Goal: Task Accomplishment & Management: Use online tool/utility

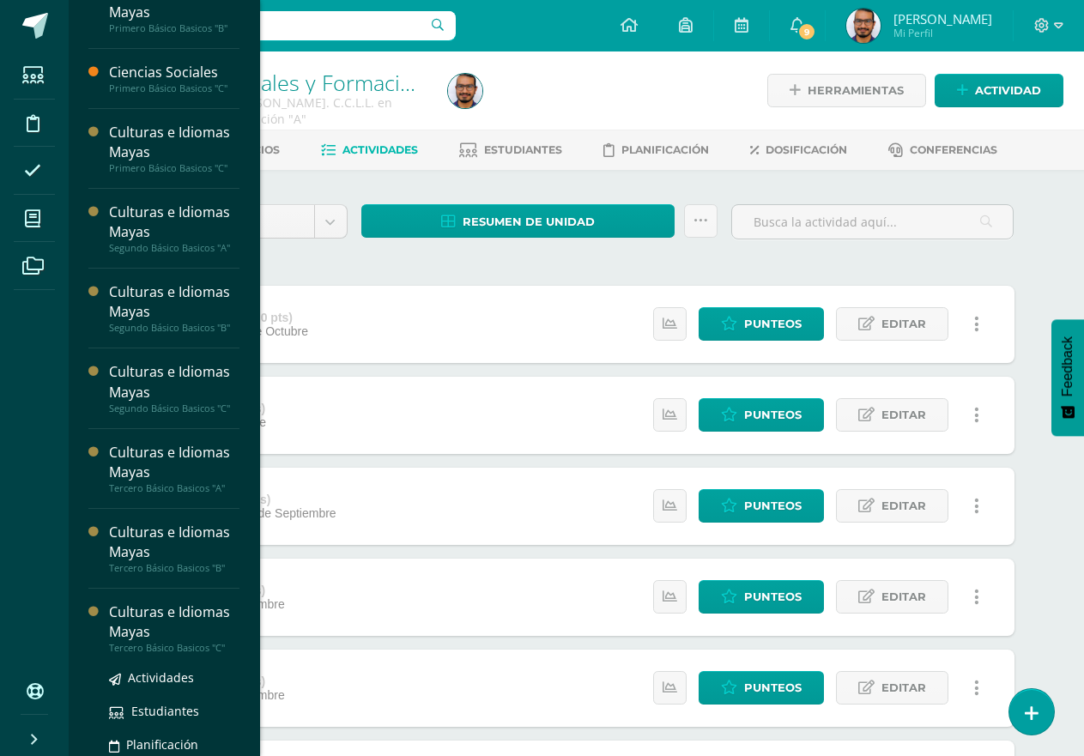
scroll to position [721, 0]
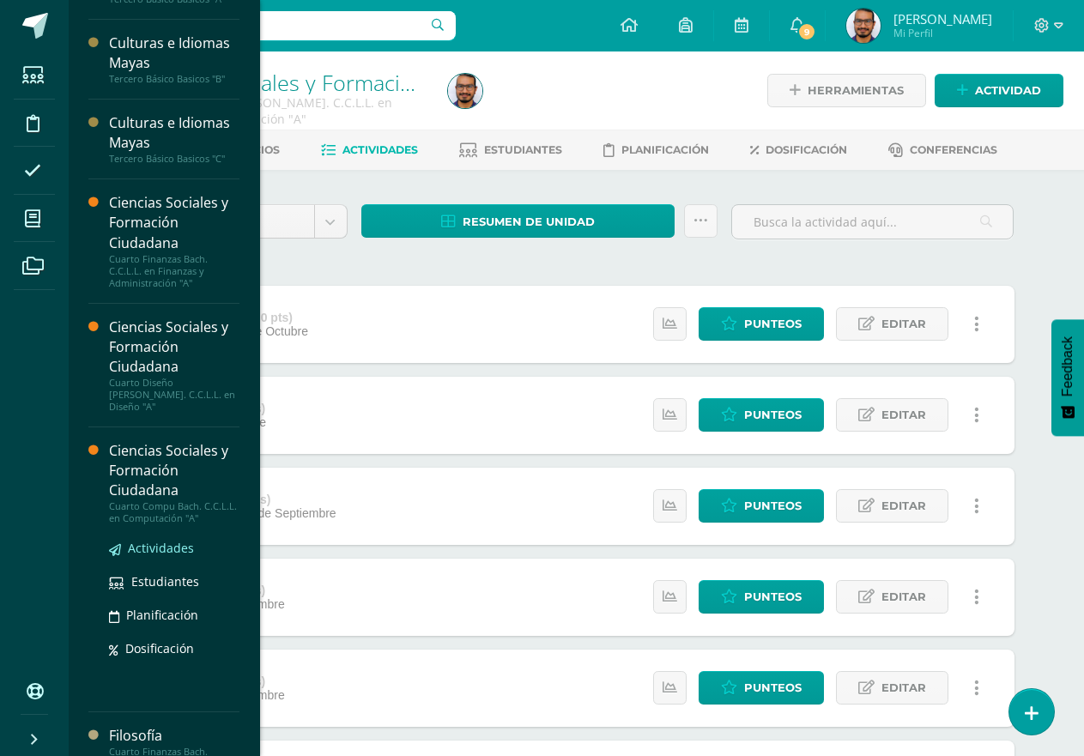
click at [172, 540] on span "Actividades" at bounding box center [161, 548] width 66 height 16
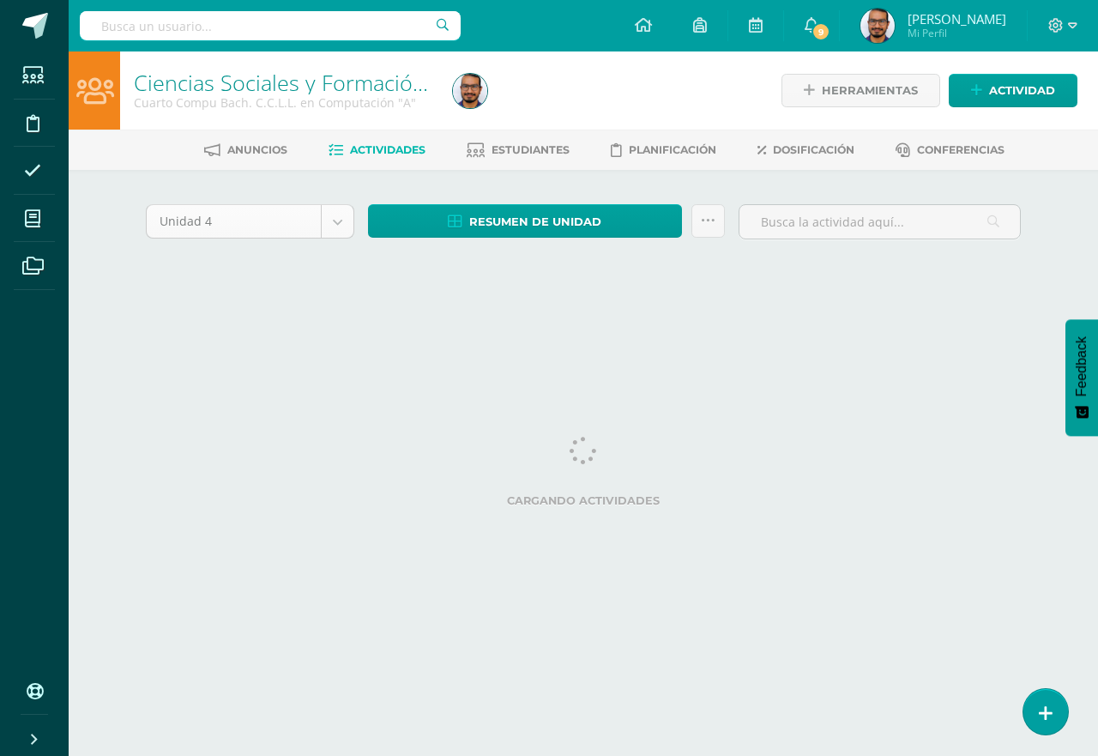
click at [345, 222] on body "Estudiantes Disciplina Asistencia Mis cursos Archivos Soporte Ayuda Reportar un…" at bounding box center [549, 160] width 1098 height 320
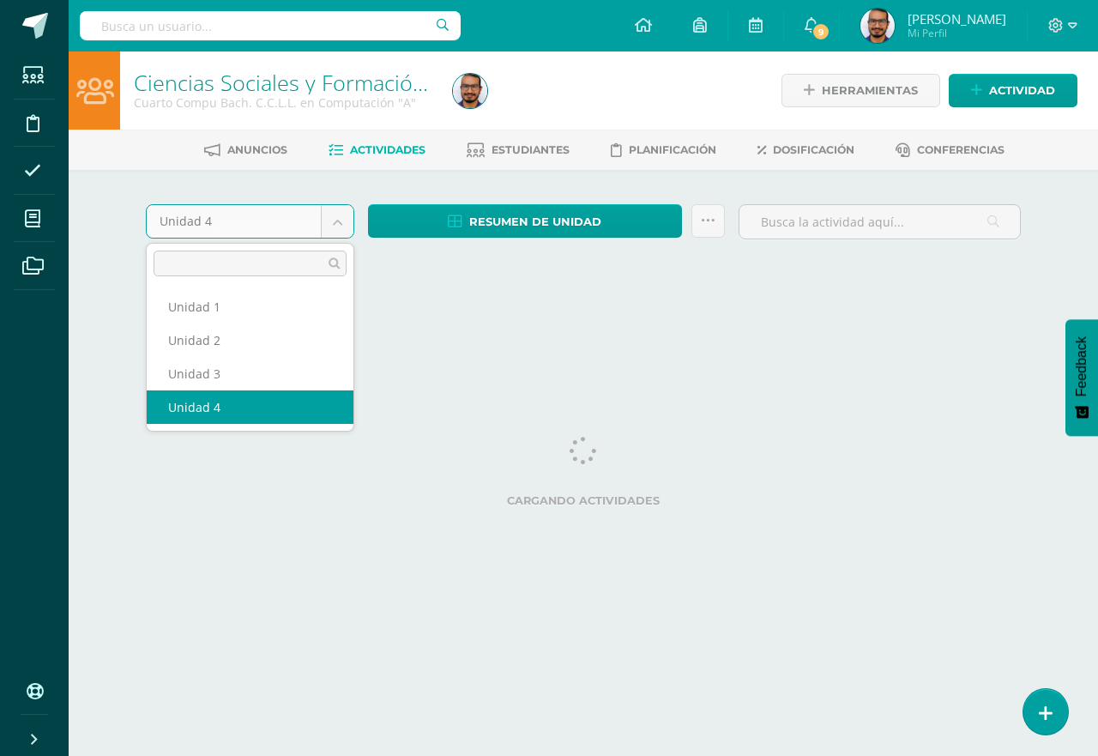
click at [361, 178] on body "Estudiantes Disciplina Asistencia Mis cursos Archivos Soporte Ayuda Reportar un…" at bounding box center [549, 160] width 1098 height 320
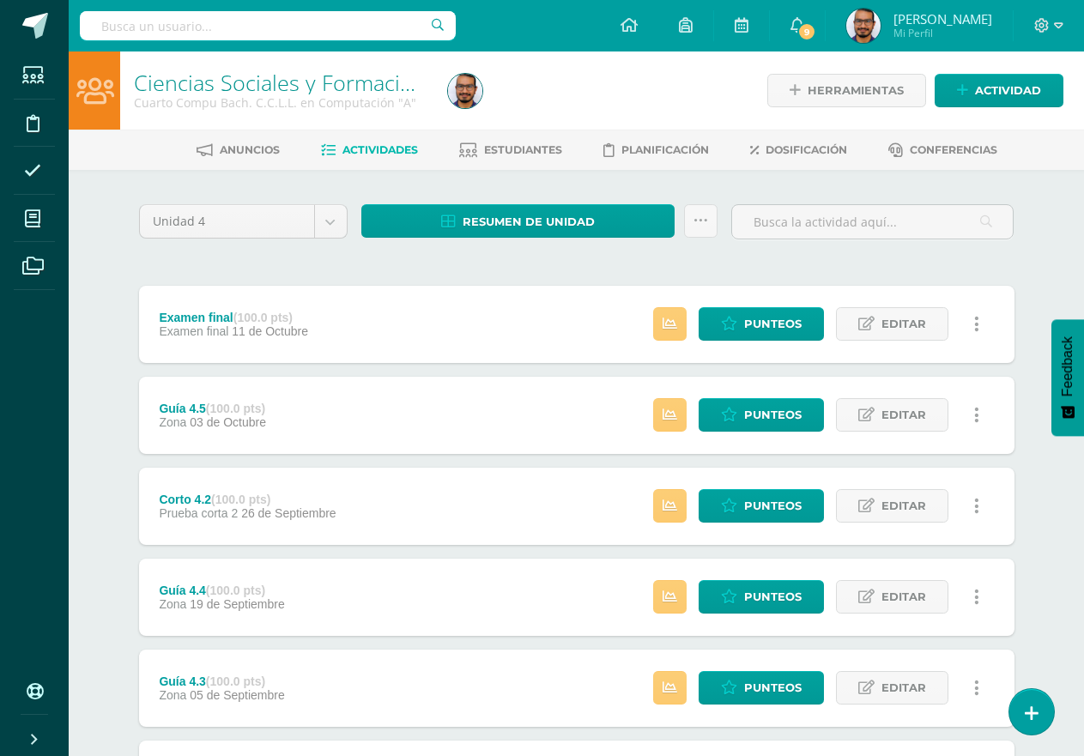
click at [300, 200] on div "Unidad 4 Unidad 1 Unidad 2 Unidad 3 Unidad 4 Resumen de unidad Descargar como H…" at bounding box center [577, 642] width 944 height 944
click at [315, 215] on body "Estudiantes Disciplina Asistencia Mis cursos Archivos Soporte Ayuda Reportar un…" at bounding box center [542, 557] width 1084 height 1114
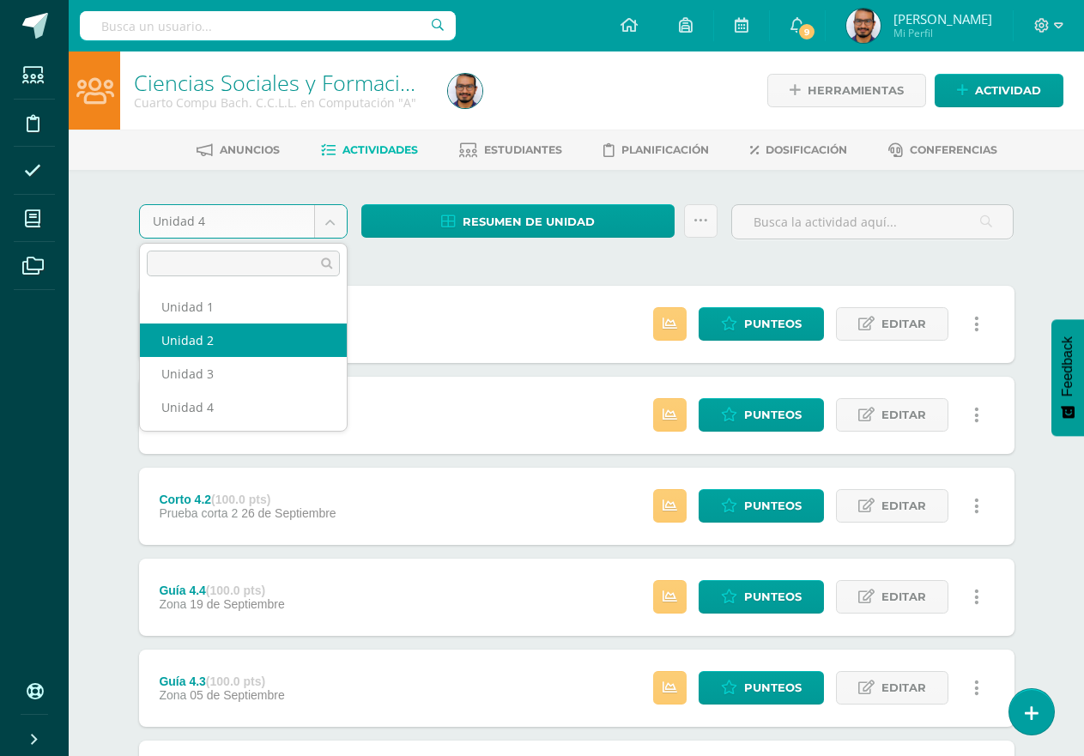
select select "Unidad 2"
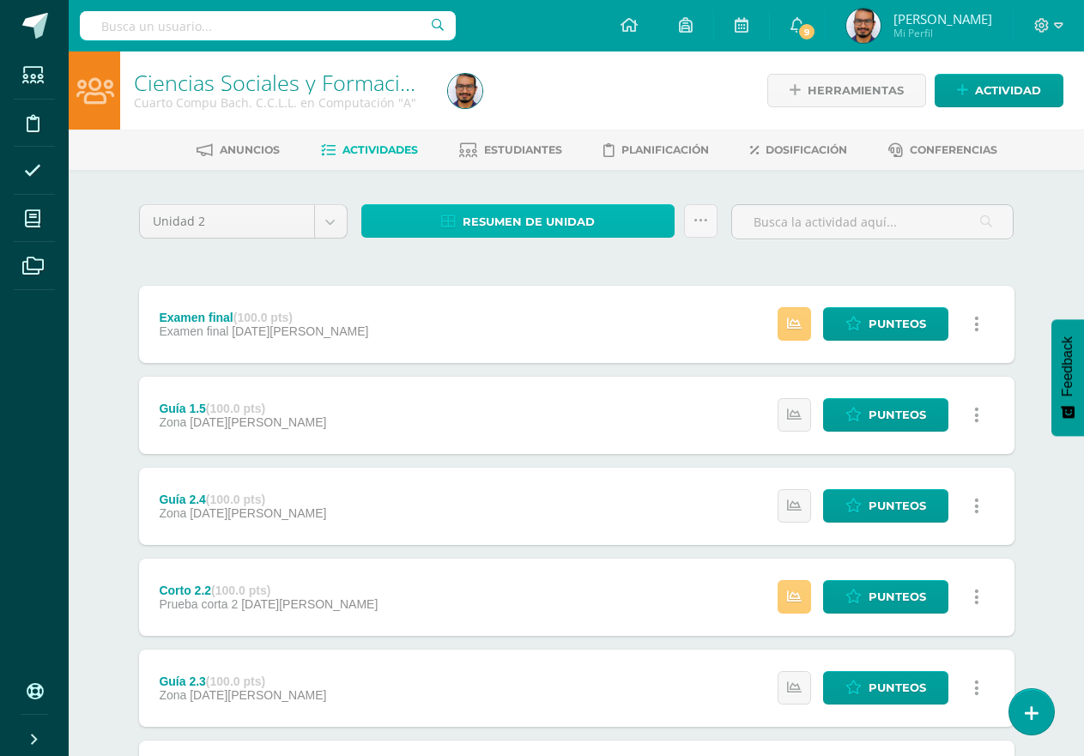
click at [473, 214] on span "Resumen de unidad" at bounding box center [528, 222] width 132 height 32
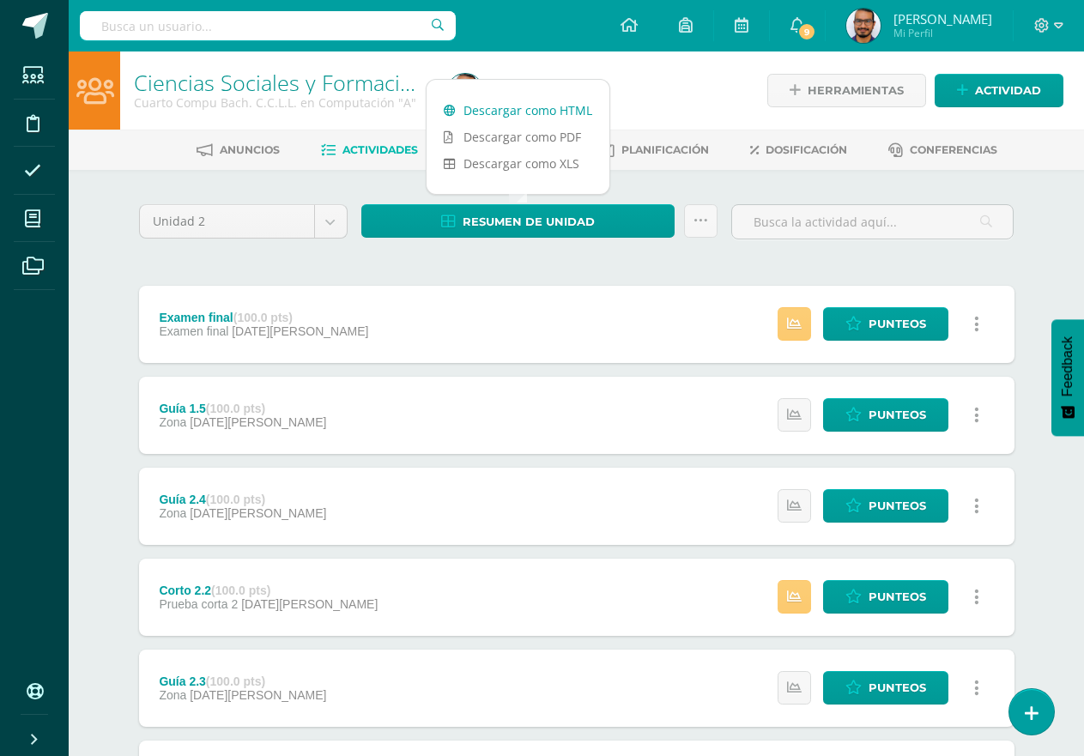
click at [569, 102] on link "Descargar como HTML" at bounding box center [517, 110] width 183 height 27
click at [578, 257] on div "Unidad 2 Unidad 1 Unidad 2 Unidad 3 Unidad 4 Resumen de unidad Enviar punteos a…" at bounding box center [576, 641] width 889 height 875
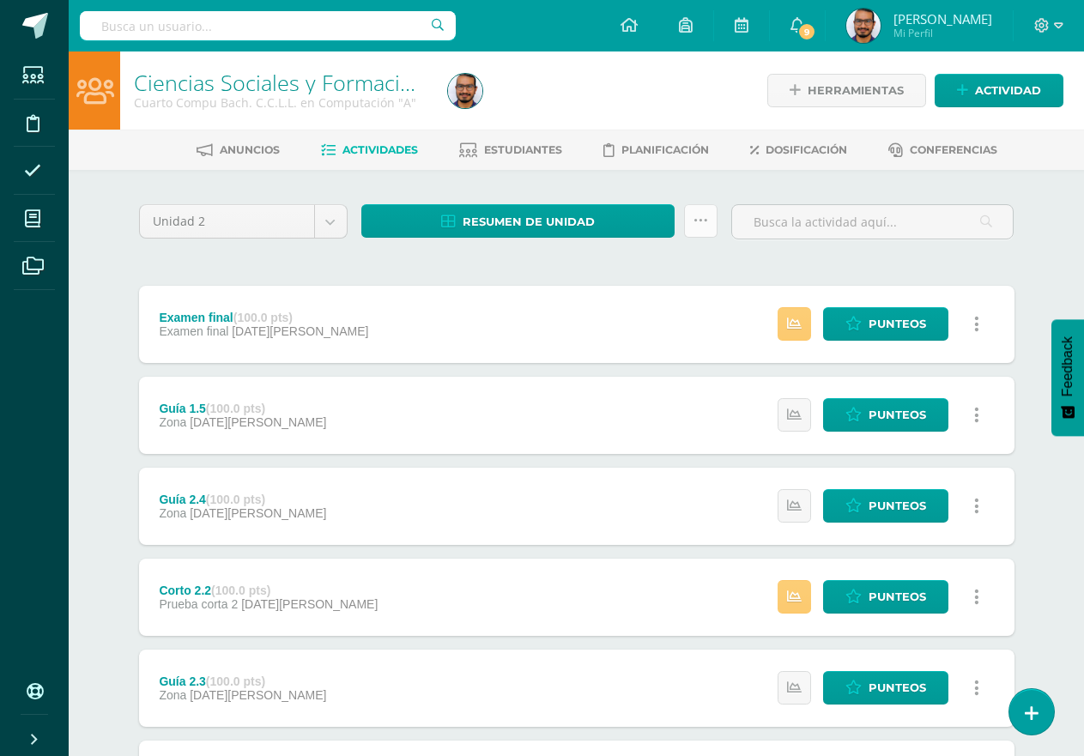
click at [699, 214] on icon at bounding box center [700, 221] width 15 height 15
click at [676, 277] on link "Enviar punteos a revision" at bounding box center [658, 275] width 189 height 41
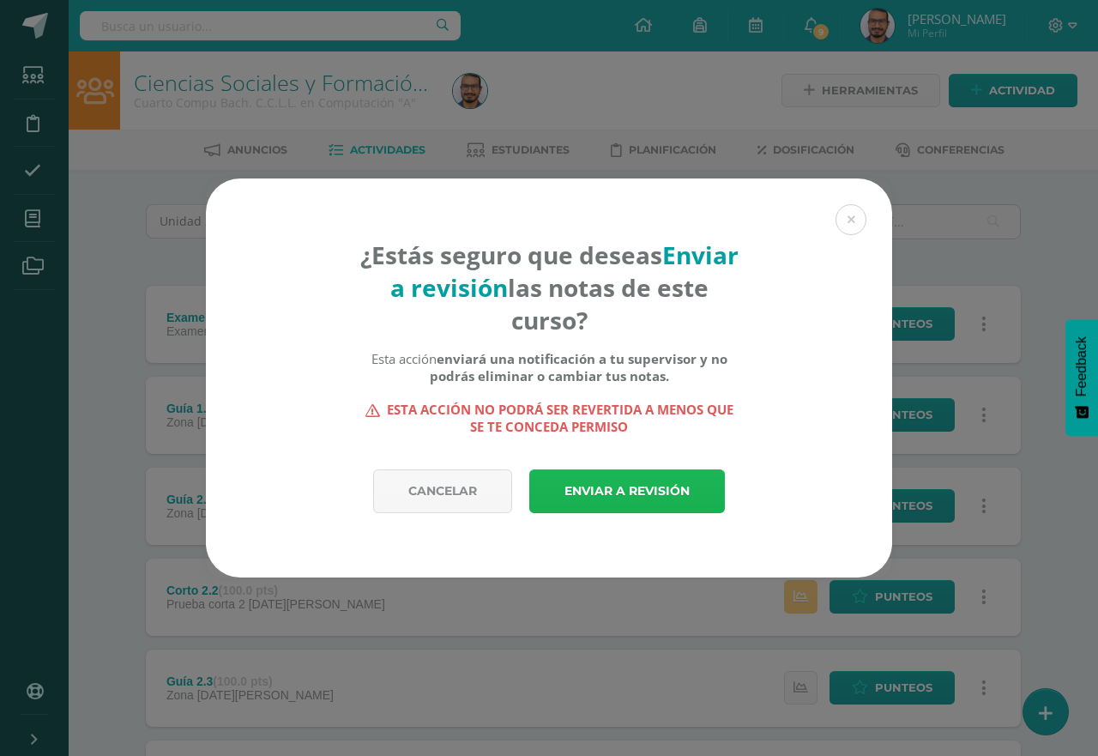
click at [632, 486] on link "Enviar a revisión" at bounding box center [627, 491] width 196 height 44
click at [628, 487] on link "Enviar a revisión" at bounding box center [627, 491] width 196 height 44
click at [614, 483] on link "Enviar a revisión" at bounding box center [627, 491] width 196 height 44
click at [613, 485] on link "Enviar a revisión" at bounding box center [627, 491] width 196 height 44
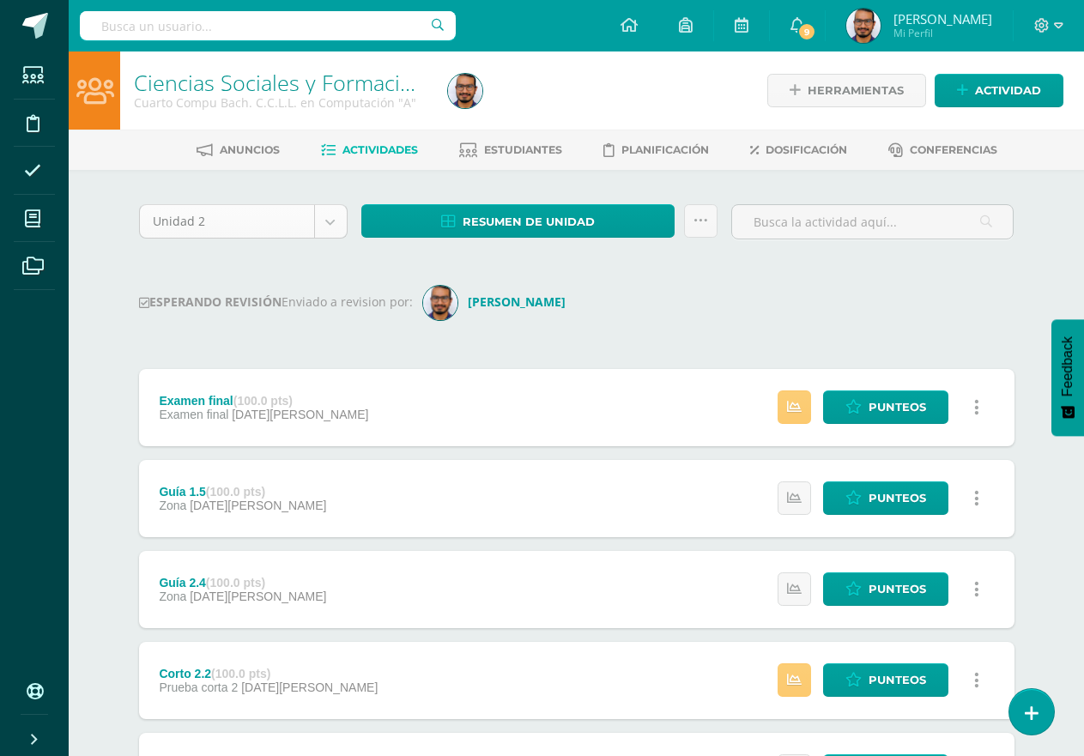
click at [329, 222] on body "Esta unidad ha sido marcada para revisión Esta unidad ha sido marcada para revi…" at bounding box center [542, 598] width 1084 height 1197
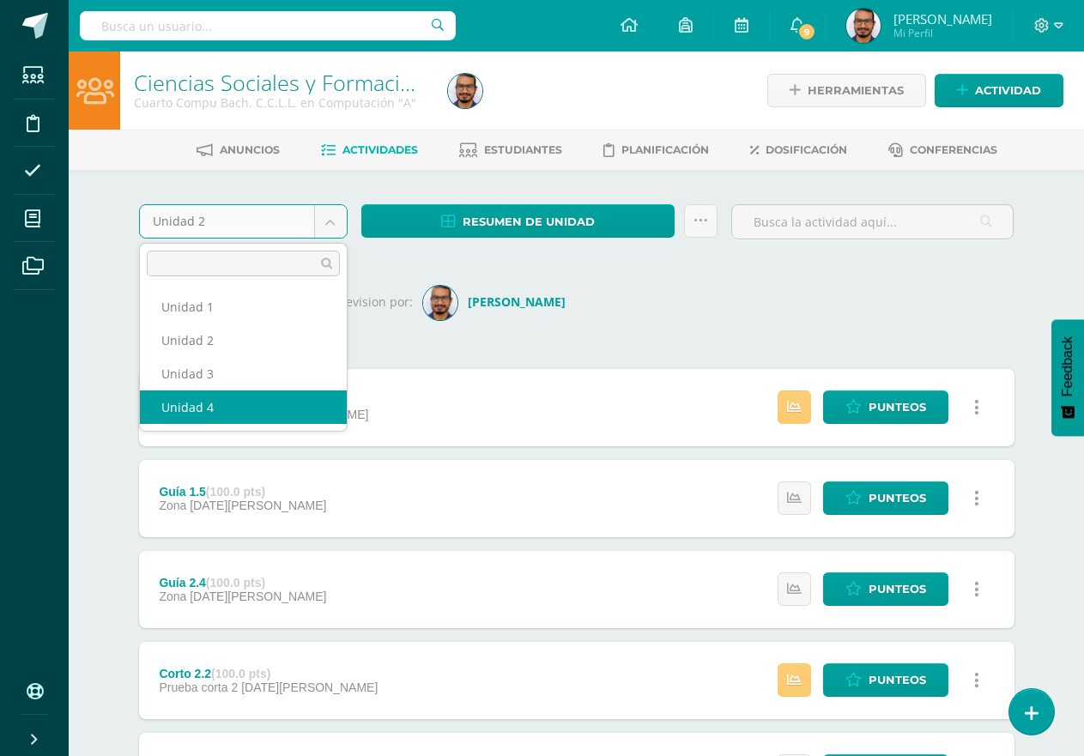
select select "Unidad 4"
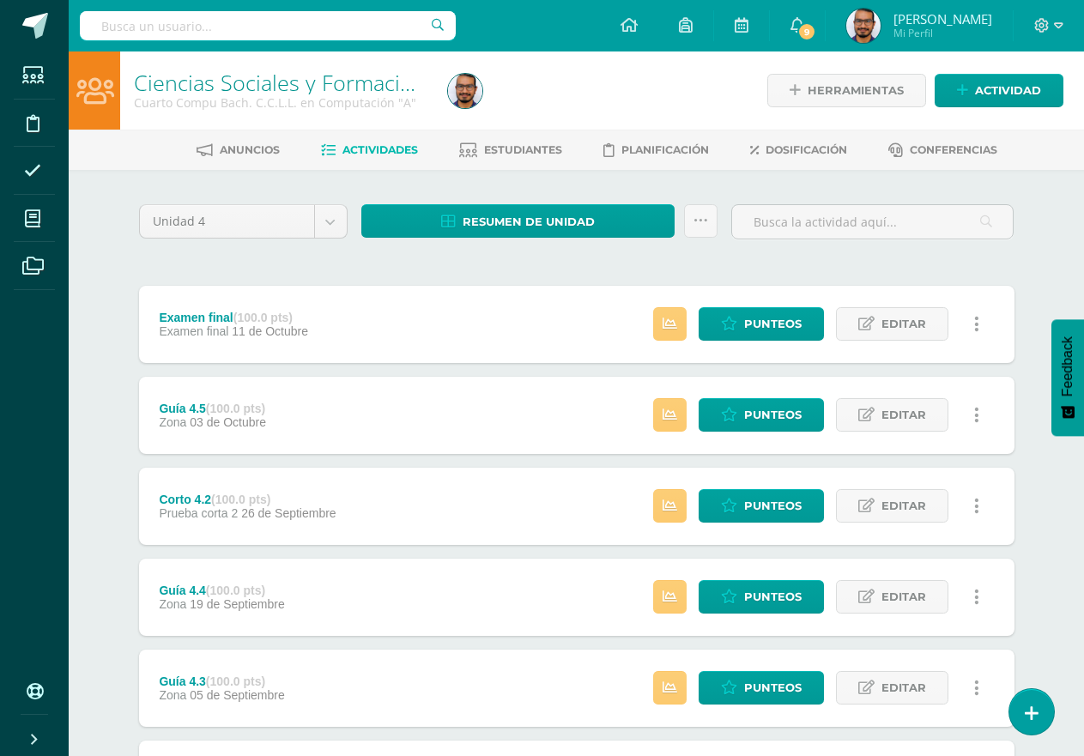
click at [105, 177] on div "Unidad 4 Unidad 1 Unidad 2 Unidad 3 Unidad 4 Resumen de unidad Descargar como H…" at bounding box center [577, 642] width 944 height 944
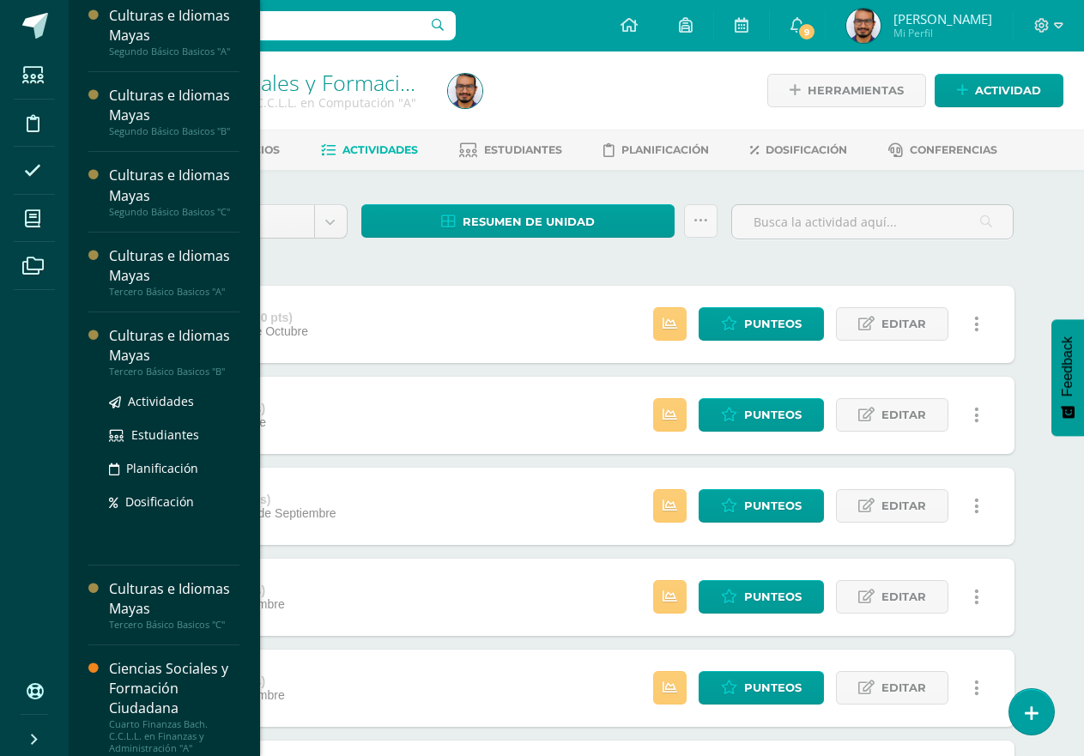
scroll to position [429, 0]
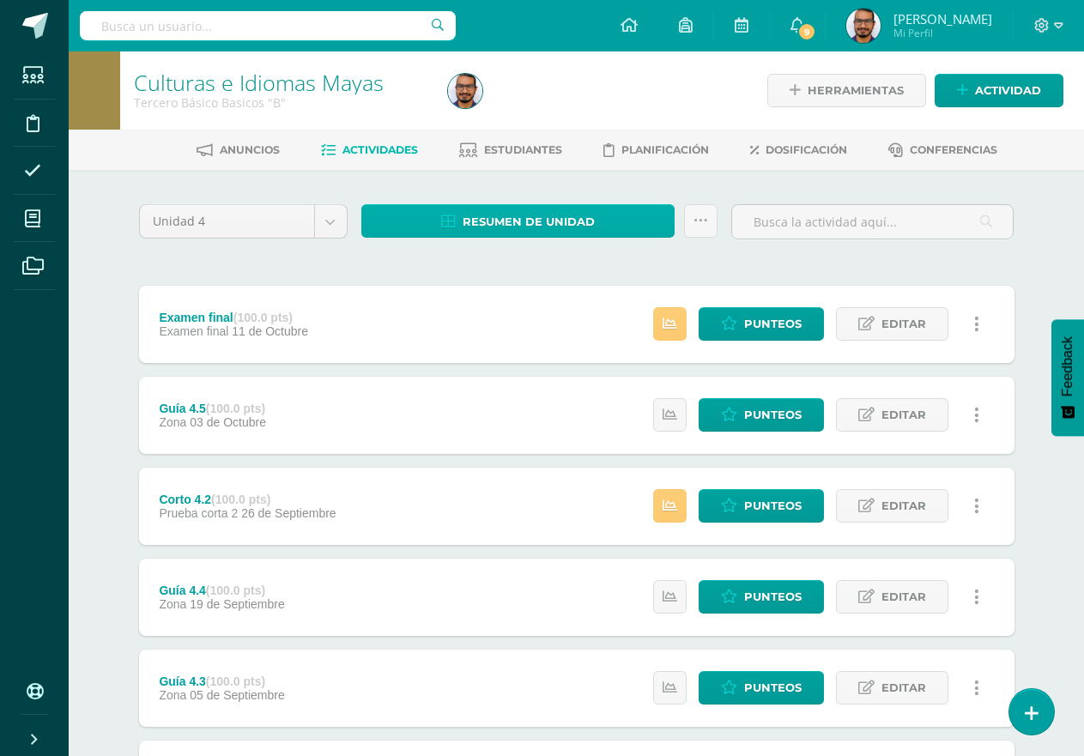
drag, startPoint x: 470, startPoint y: 172, endPoint x: 472, endPoint y: 212, distance: 40.4
click at [470, 188] on div "Unidad 4 Unidad 1 Unidad 2 Unidad 3 Unidad 4 Resumen de unidad Descargar como H…" at bounding box center [577, 642] width 944 height 944
click at [470, 213] on span "Resumen de unidad" at bounding box center [528, 222] width 132 height 32
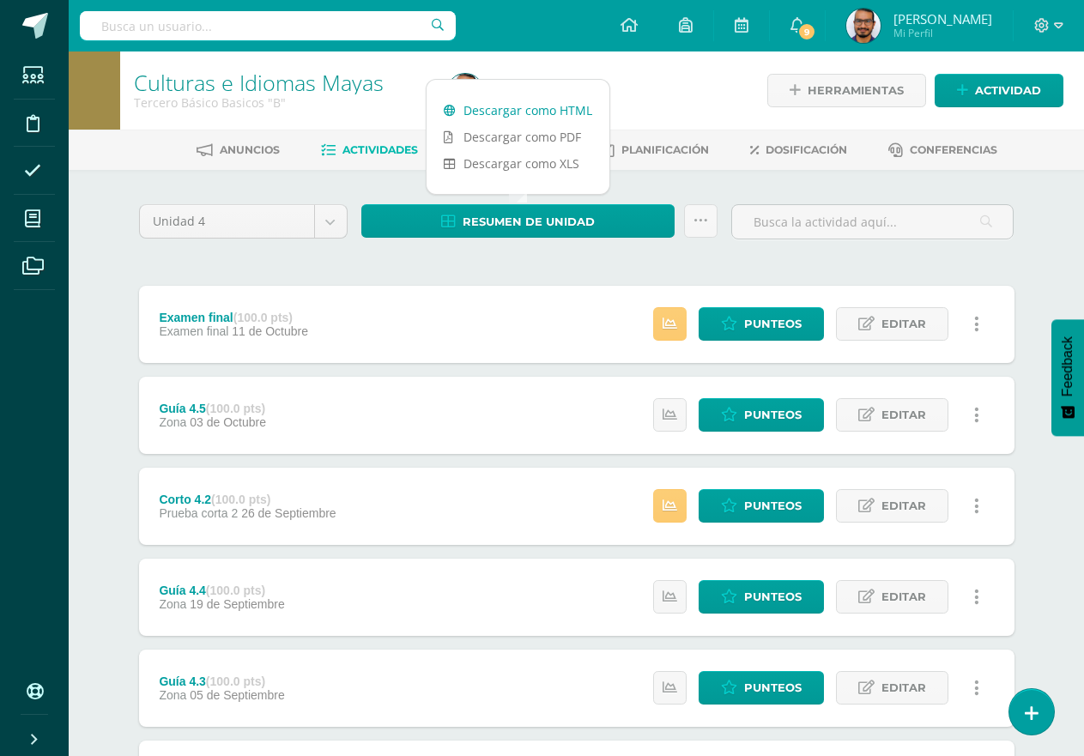
click at [480, 121] on link "Descargar como HTML" at bounding box center [517, 110] width 183 height 27
click at [595, 258] on div "Unidad 4 Unidad 1 Unidad 2 Unidad 3 Unidad 4 Resumen de unidad Subir actividade…" at bounding box center [576, 641] width 889 height 875
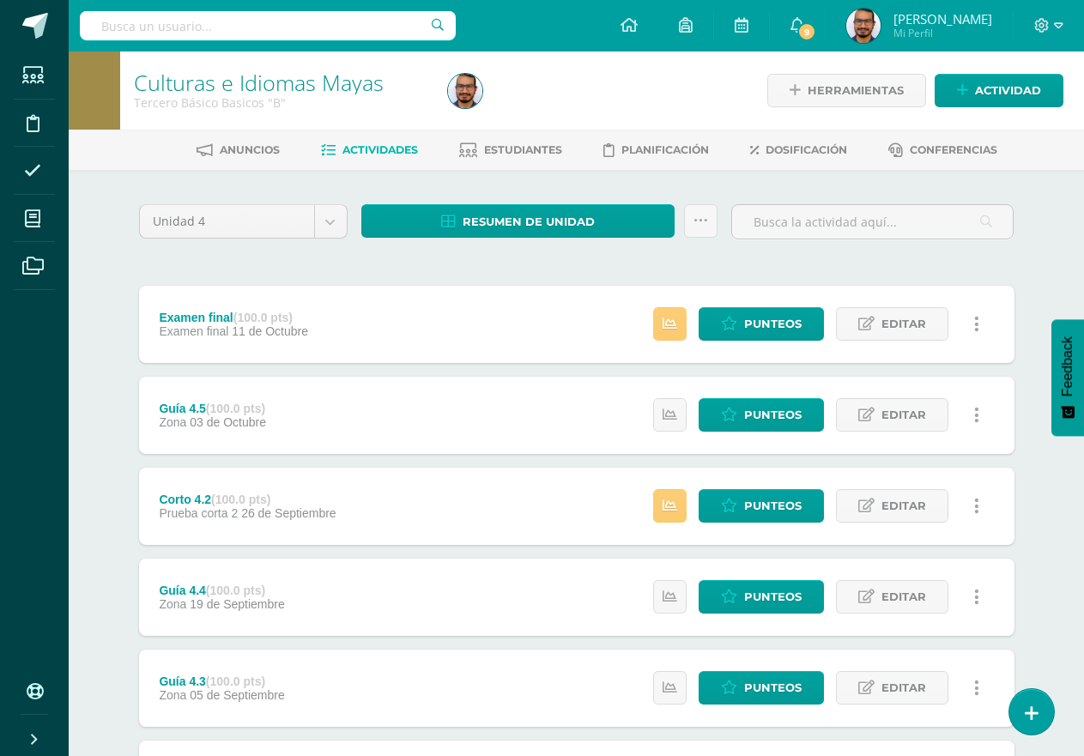
click at [146, 172] on div "Unidad 4 Unidad 1 Unidad 2 Unidad 3 Unidad 4 Resumen de unidad Subir actividade…" at bounding box center [577, 642] width 944 height 944
click at [520, 33] on div "Configuración Cerrar sesión José Pablo Mi Perfil 9 9 Avisos 156 avisos sin leer…" at bounding box center [576, 25] width 1015 height 51
click at [140, 193] on div "Unidad 4 Unidad 1 Unidad 2 Unidad 3 Unidad 4 Resumen de unidad Subir actividade…" at bounding box center [577, 642] width 944 height 944
click at [693, 227] on icon at bounding box center [700, 221] width 15 height 15
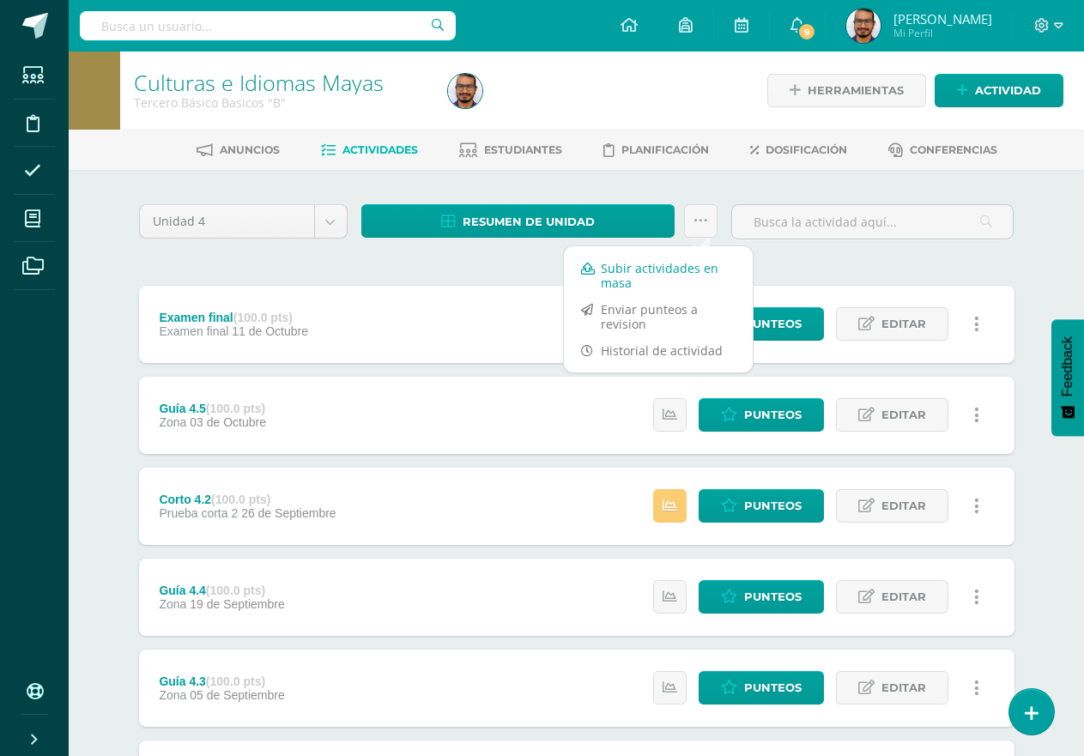
click at [700, 268] on link "Subir actividades en masa" at bounding box center [658, 275] width 189 height 41
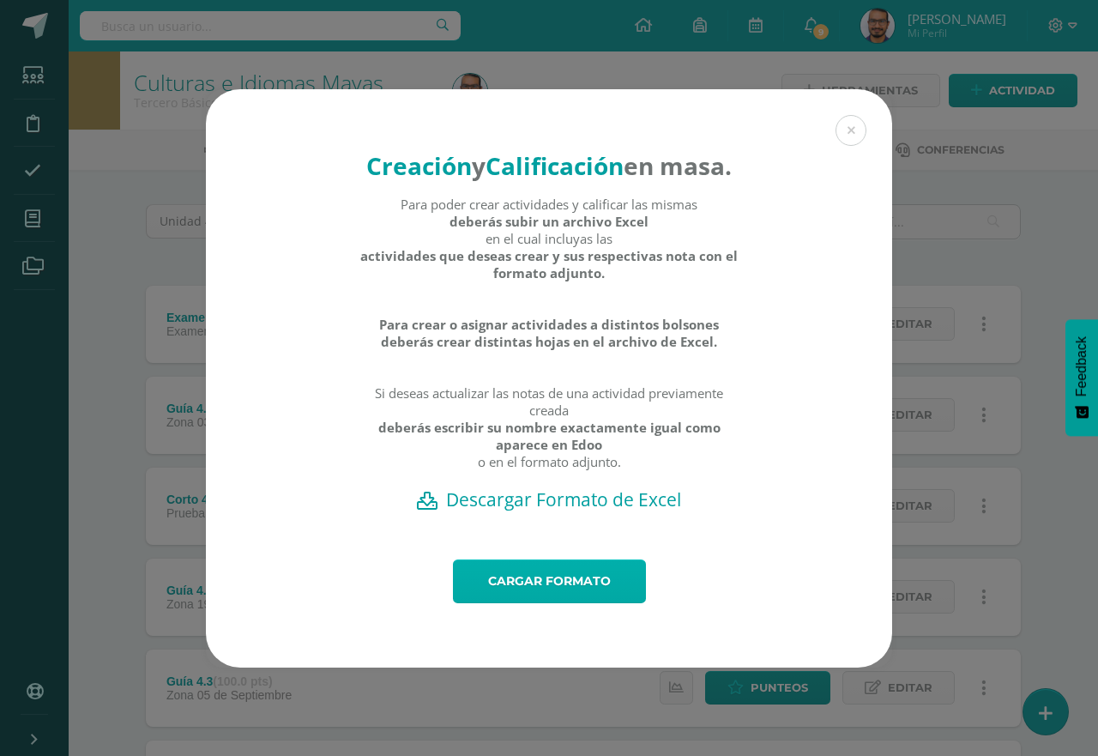
click at [561, 592] on link "Cargar formato" at bounding box center [549, 581] width 193 height 44
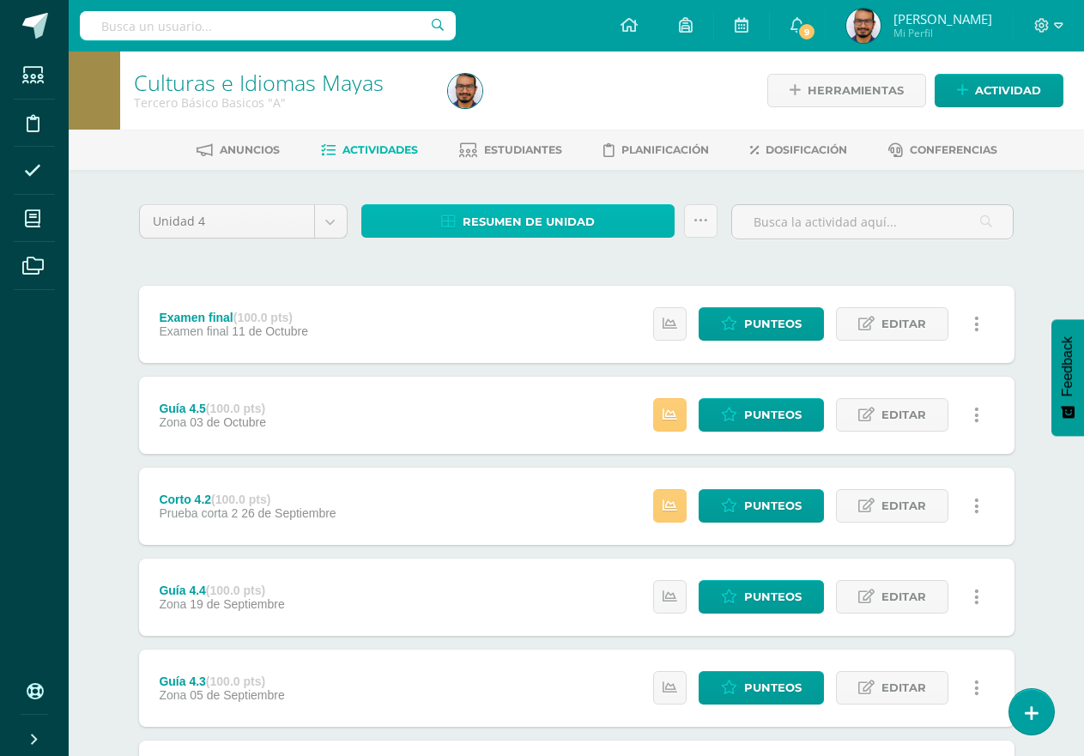
click at [577, 231] on span "Resumen de unidad" at bounding box center [528, 222] width 132 height 32
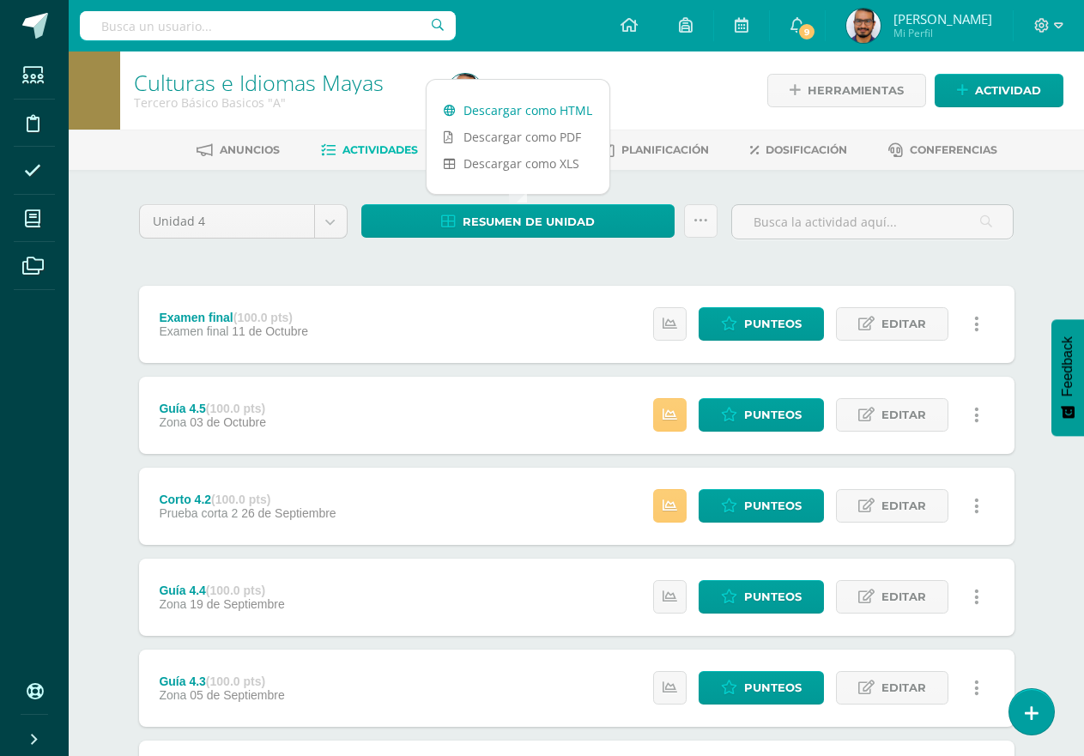
click at [563, 119] on link "Descargar como HTML" at bounding box center [517, 110] width 183 height 27
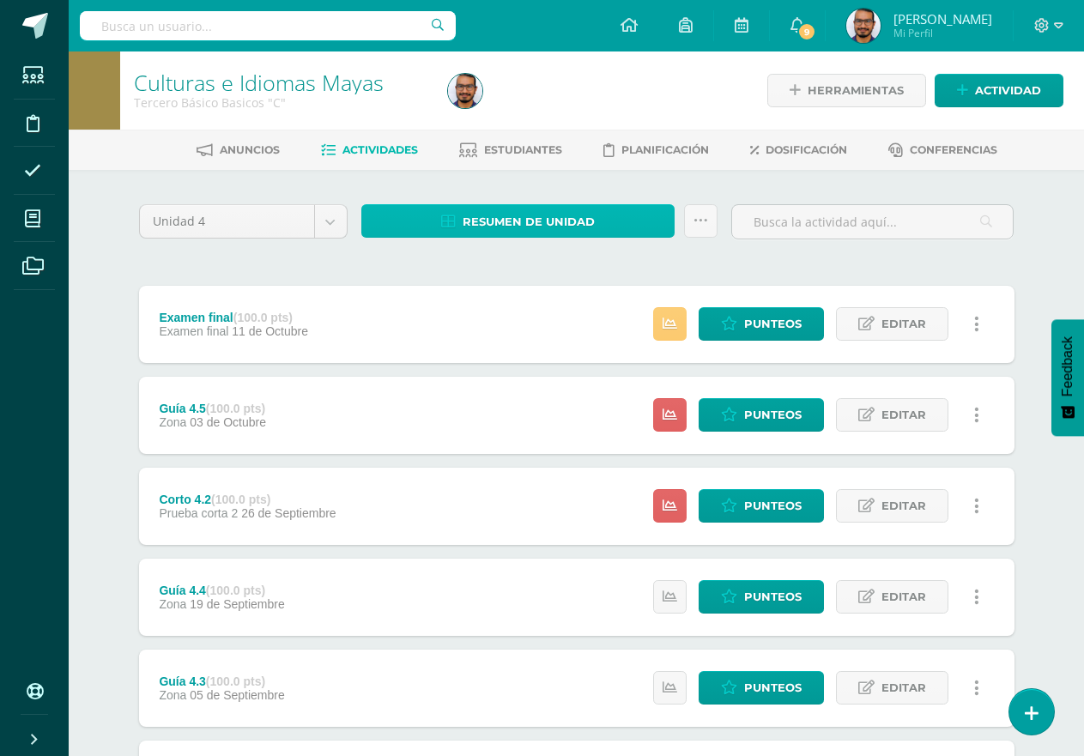
click at [541, 225] on span "Resumen de unidad" at bounding box center [528, 222] width 132 height 32
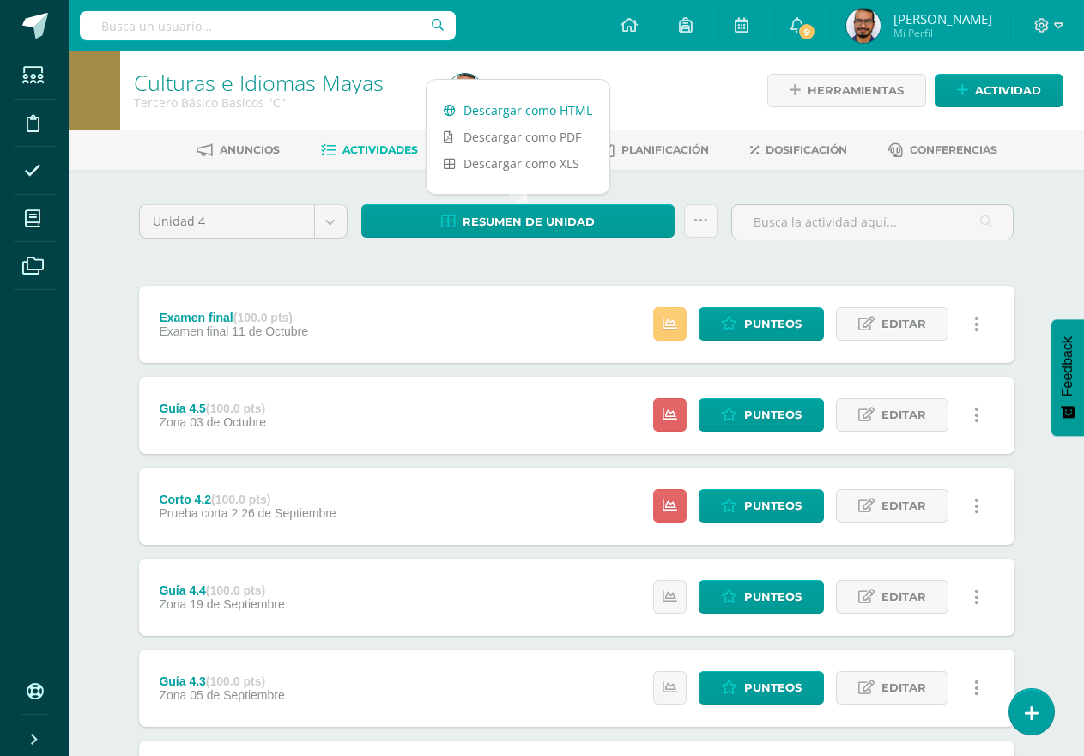
click at [572, 102] on link "Descargar como HTML" at bounding box center [517, 110] width 183 height 27
click at [577, 261] on div "Unidad 4 Unidad 1 Unidad 2 Unidad 3 Unidad 4 Resumen de unidad Subir actividade…" at bounding box center [576, 641] width 889 height 875
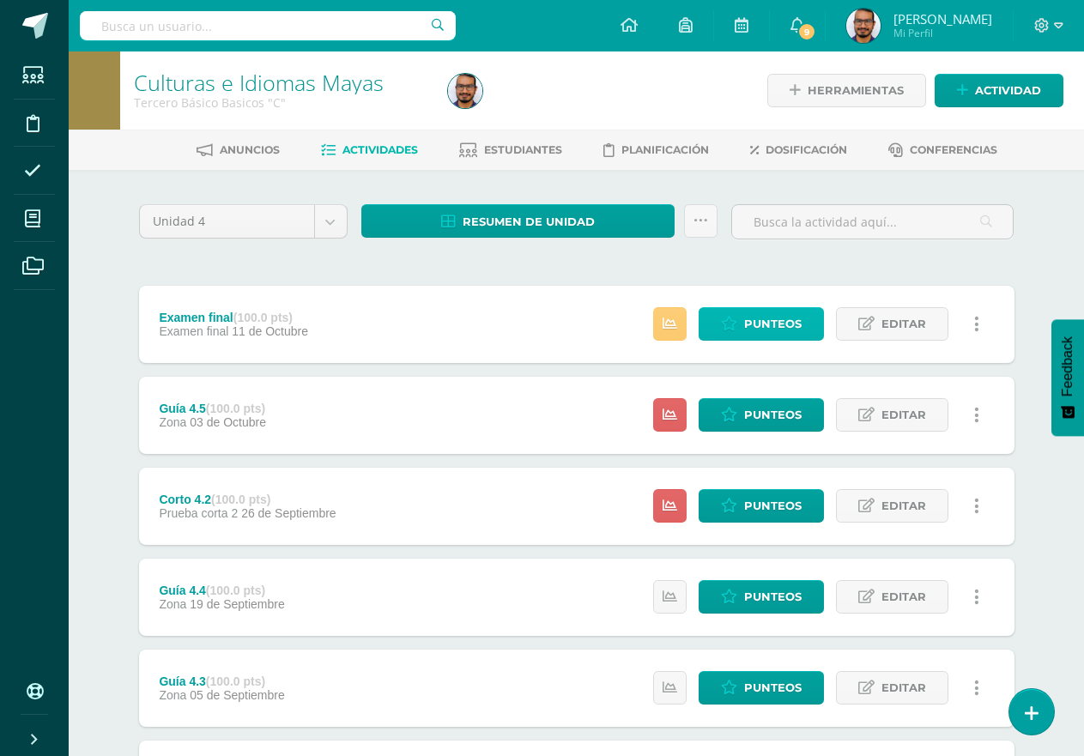
click at [787, 318] on span "Punteos" at bounding box center [772, 324] width 57 height 32
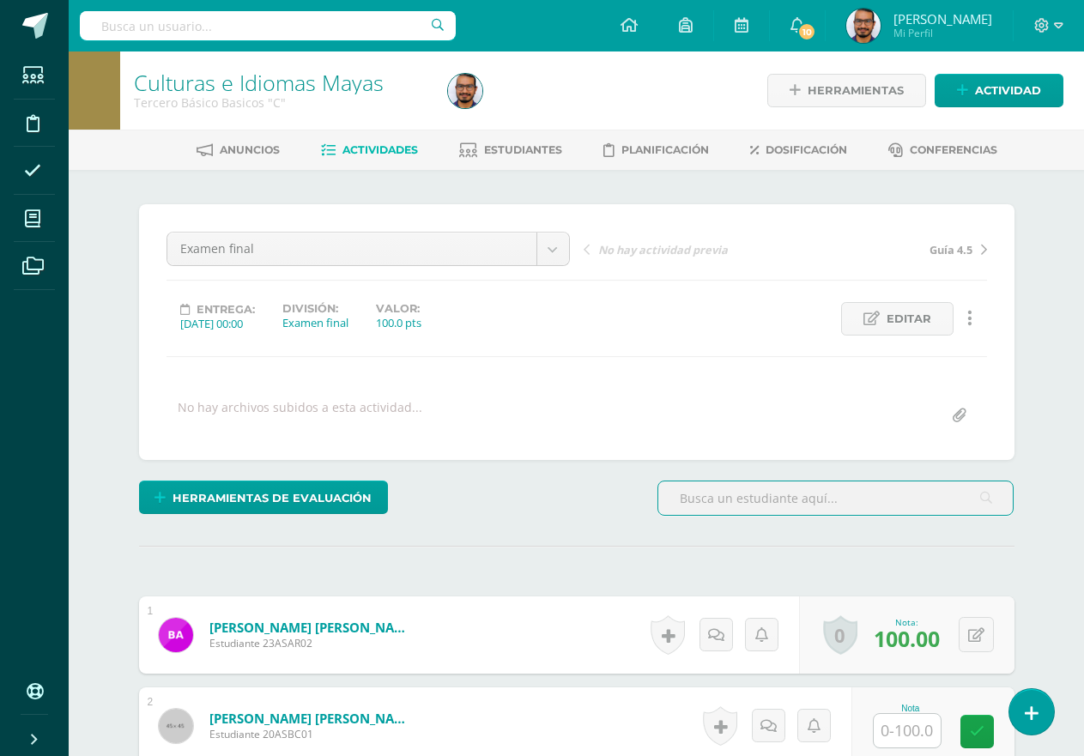
drag, startPoint x: 391, startPoint y: 150, endPoint x: 368, endPoint y: 67, distance: 86.4
click at [391, 150] on span "Actividades" at bounding box center [380, 149] width 76 height 13
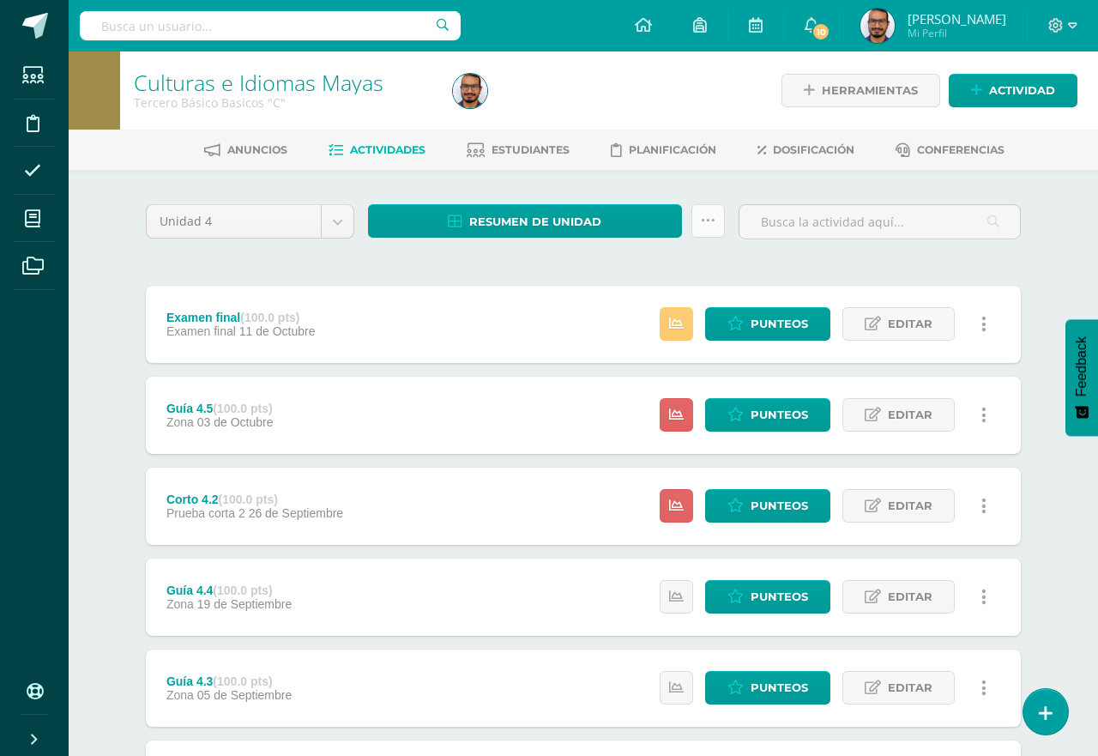
click at [701, 220] on icon at bounding box center [708, 221] width 15 height 15
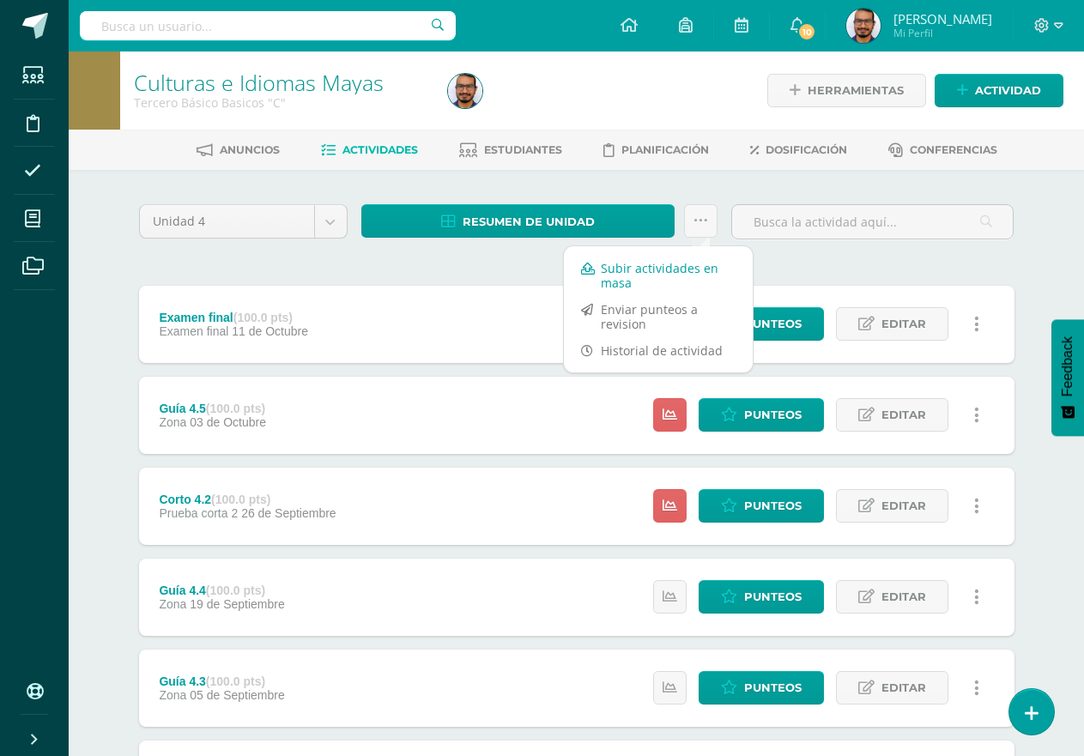
click at [681, 263] on link "Subir actividades en masa" at bounding box center [658, 275] width 189 height 41
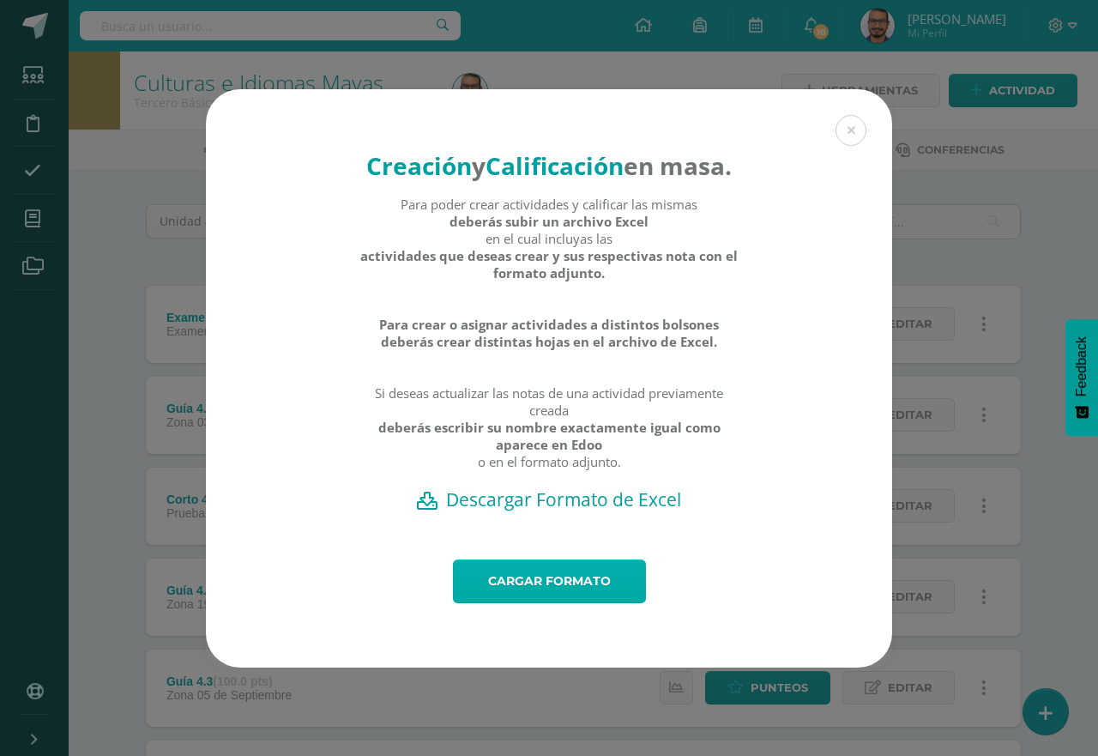
click at [504, 603] on link "Cargar formato" at bounding box center [549, 581] width 193 height 44
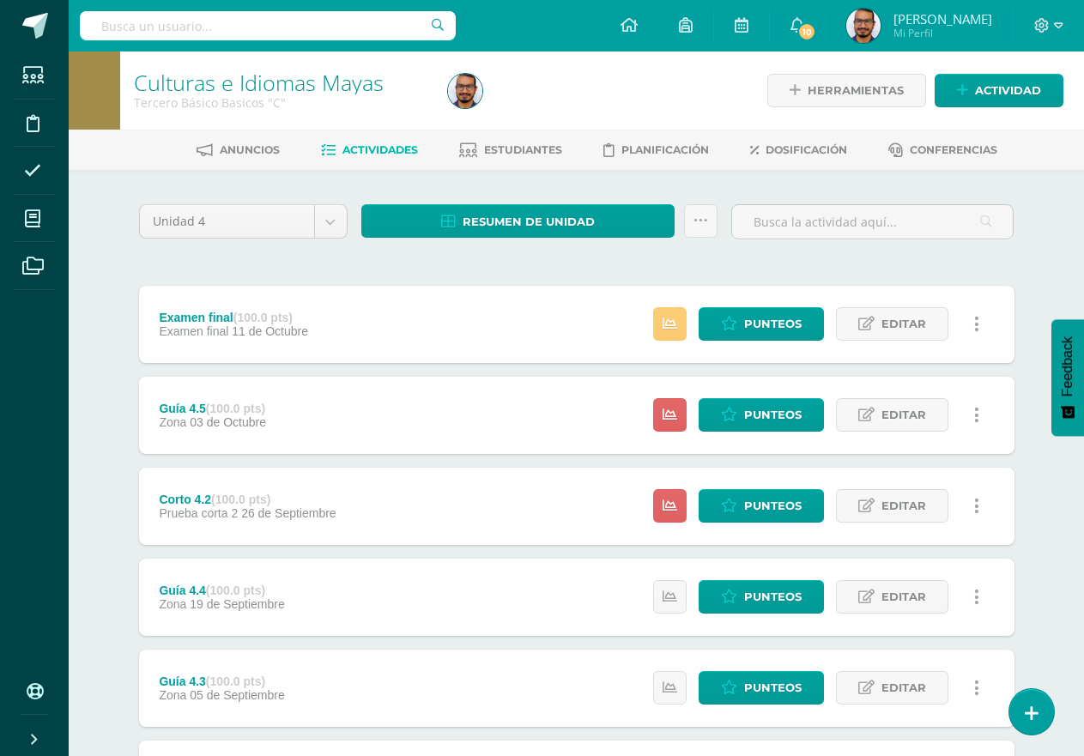
click at [625, 38] on div "Configuración Cerrar sesión José Pablo Mi Perfil 10 10 Avisos 157 avisos sin le…" at bounding box center [576, 25] width 1015 height 51
click at [292, 264] on div "Unidad 4 Unidad 1 Unidad 2 Unidad 3 Unidad 4 Resumen de unidad Descargar como H…" at bounding box center [576, 641] width 889 height 875
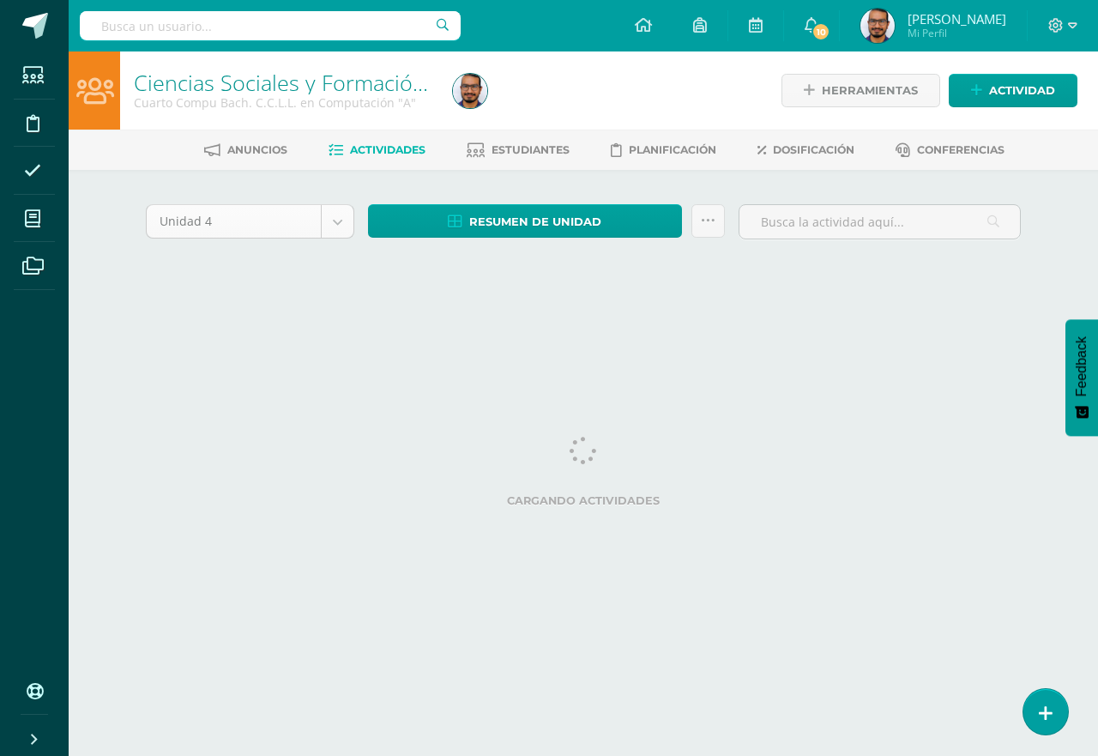
click at [345, 223] on body "Estudiantes Disciplina Asistencia Mis cursos Archivos Soporte Ayuda Reportar un…" at bounding box center [549, 160] width 1098 height 320
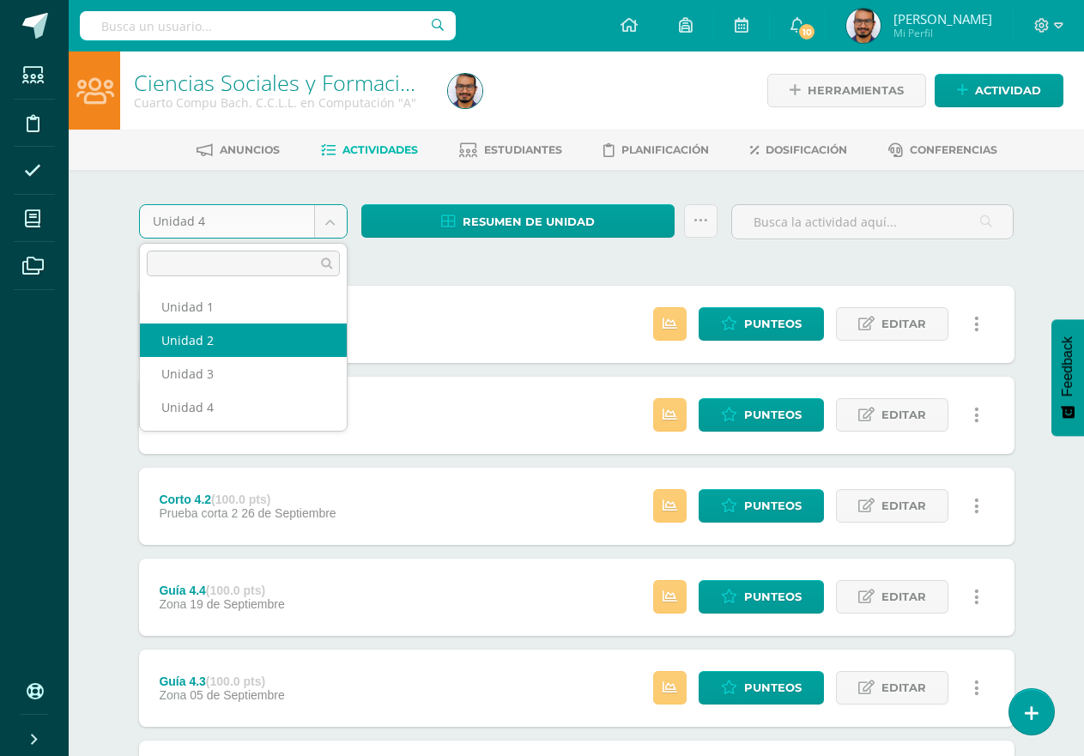
drag, startPoint x: 160, startPoint y: 341, endPoint x: 144, endPoint y: 333, distance: 17.7
select select "Unidad 2"
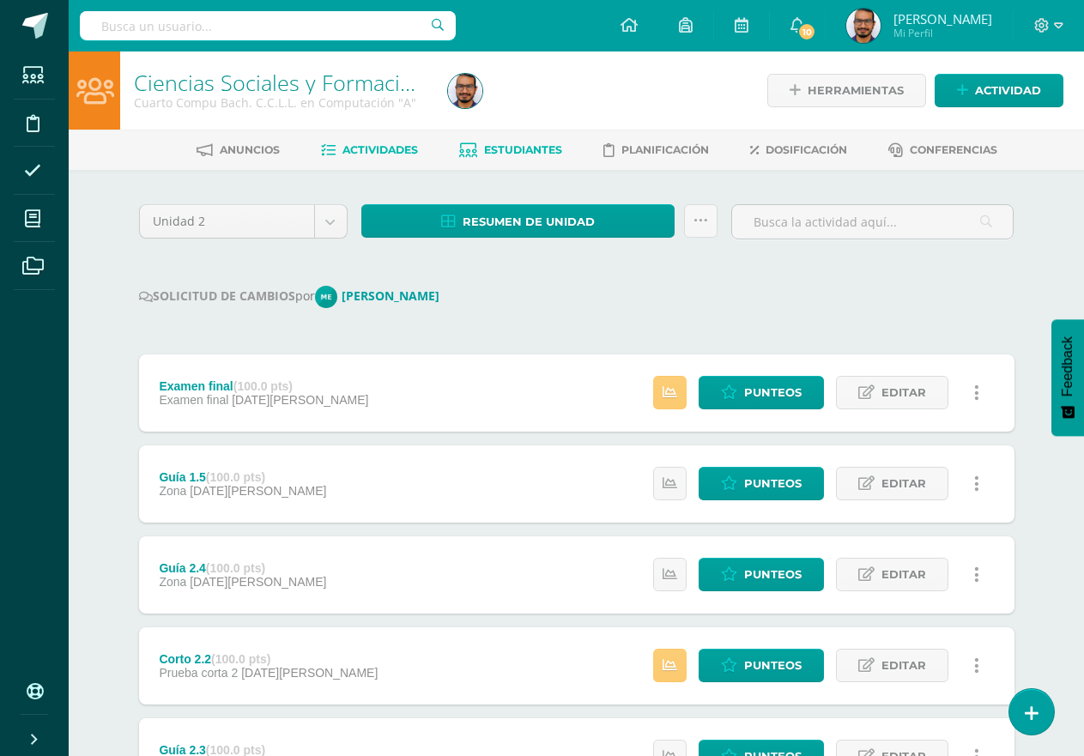
click at [524, 148] on span "Estudiantes" at bounding box center [523, 149] width 78 height 13
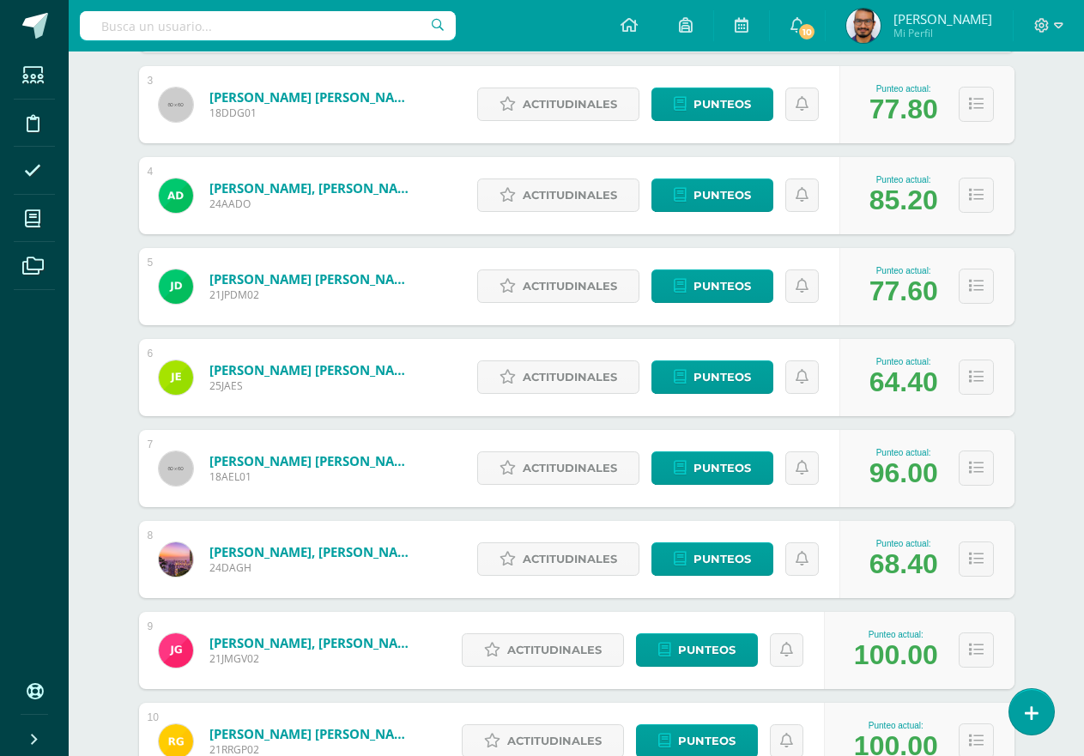
scroll to position [621, 0]
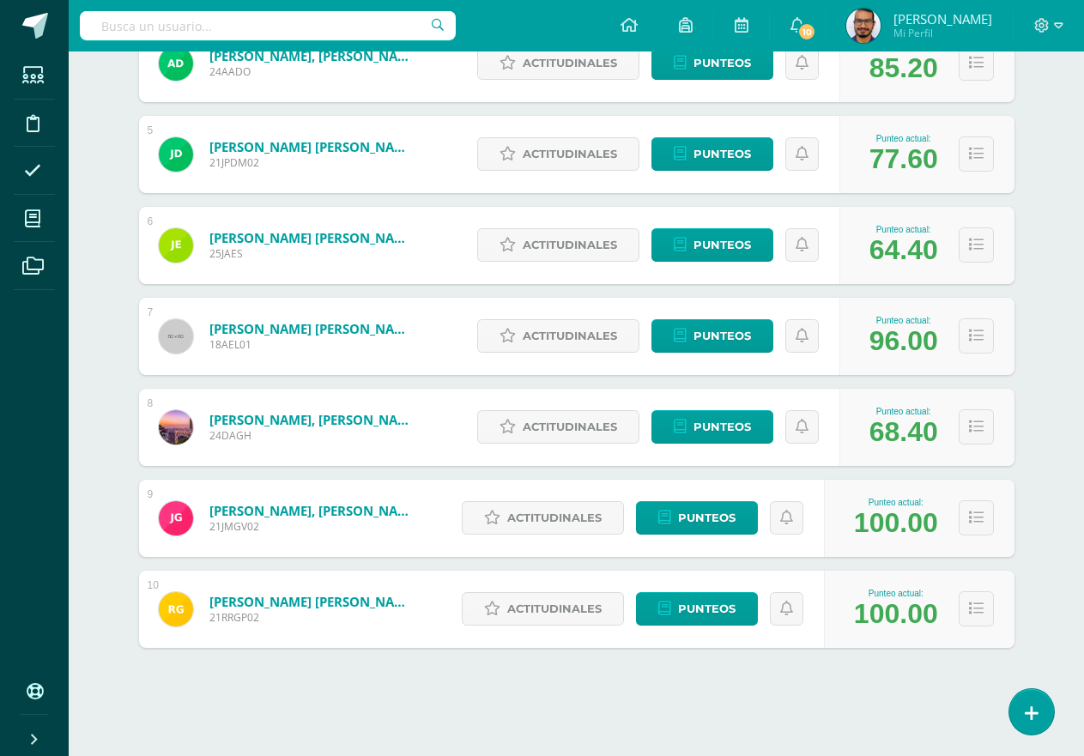
click at [1048, 331] on div "Ciencias Sociales y Formación Ciudadana Cuarto Compu Bach. C.C.L.L. en Computac…" at bounding box center [576, 93] width 1015 height 1326
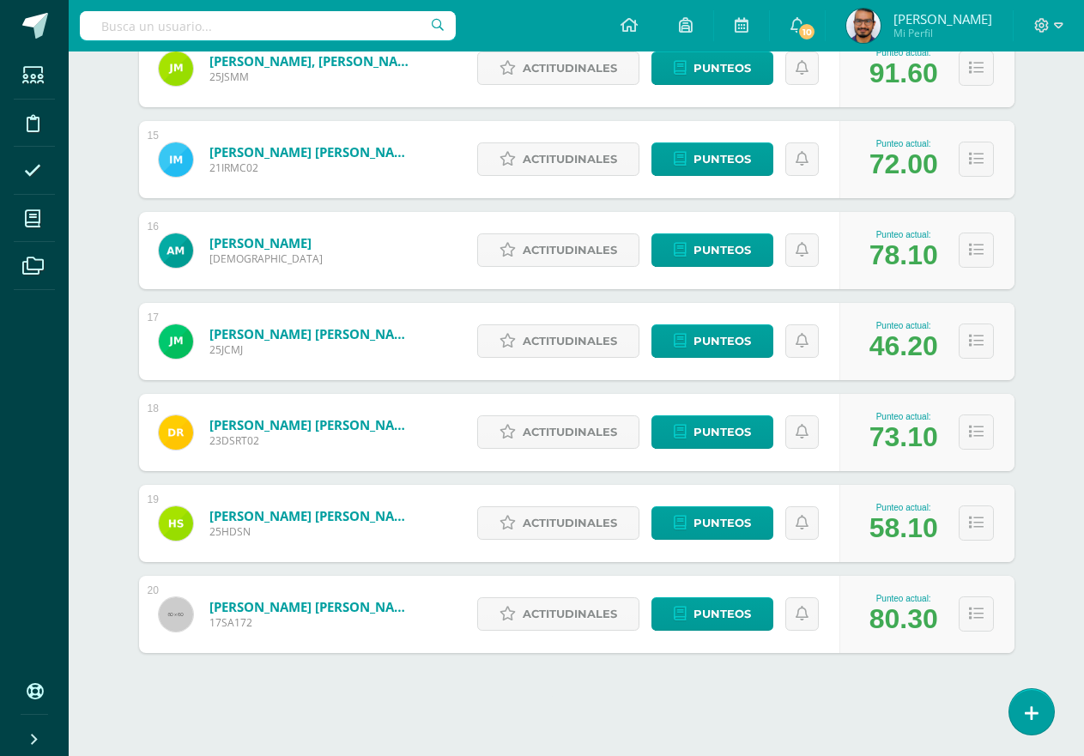
scroll to position [1531, 0]
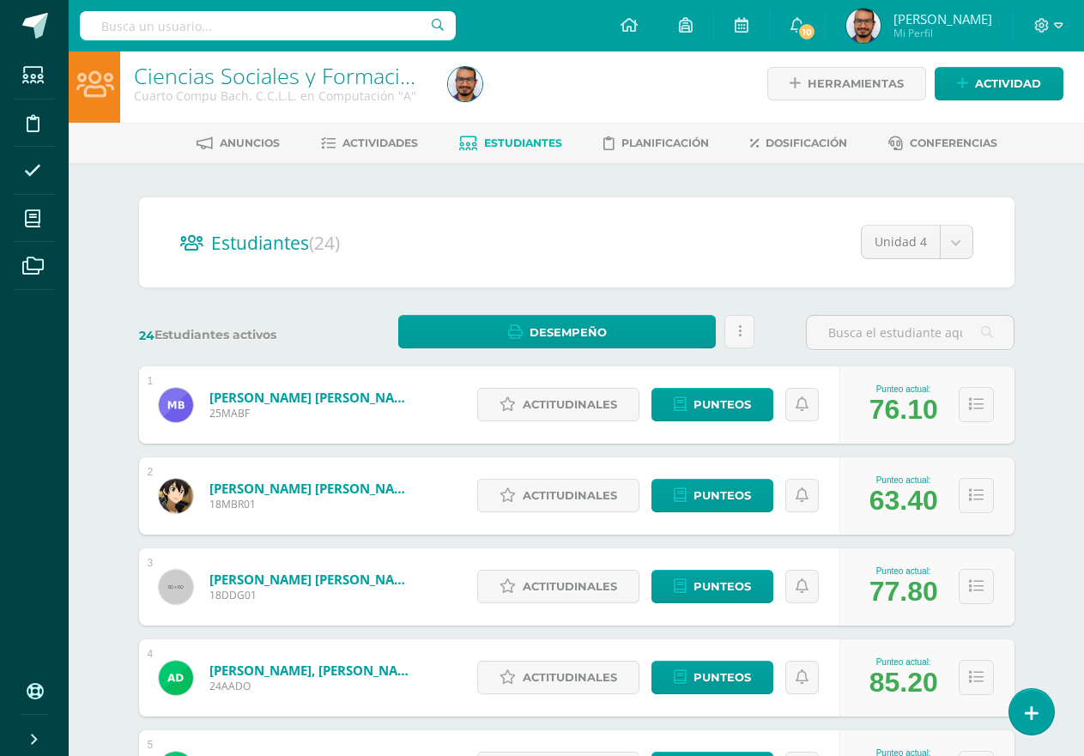
scroll to position [0, 0]
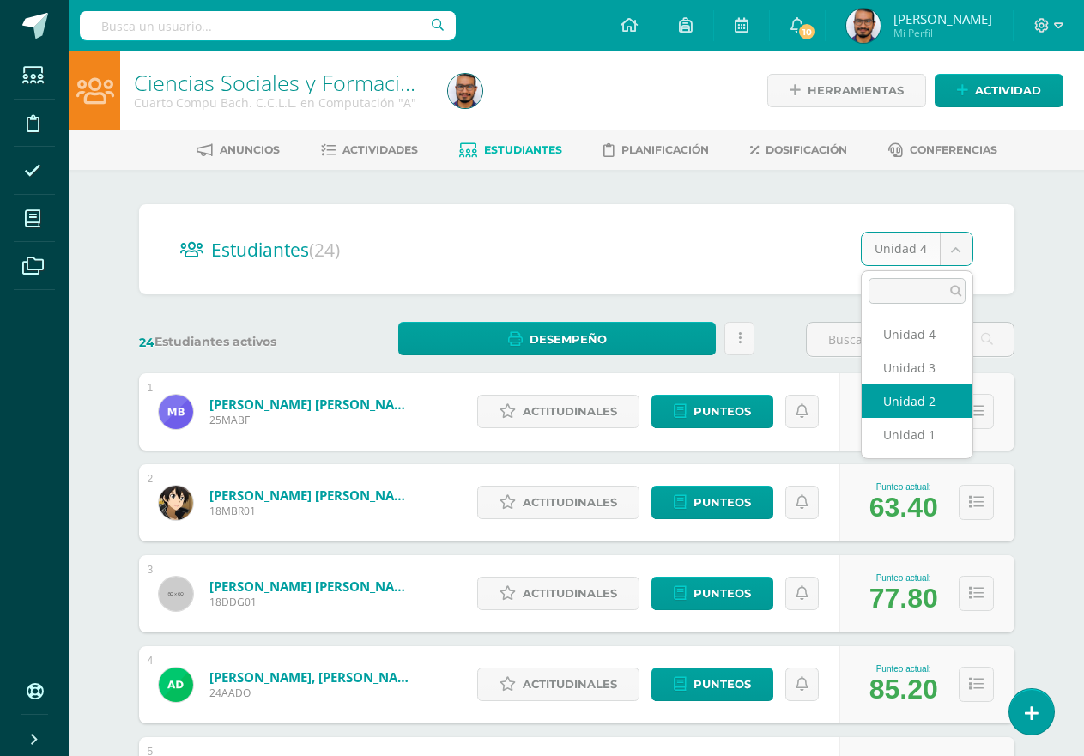
select select "/dashboard/teacher/section/4737/students/?unit=169957"
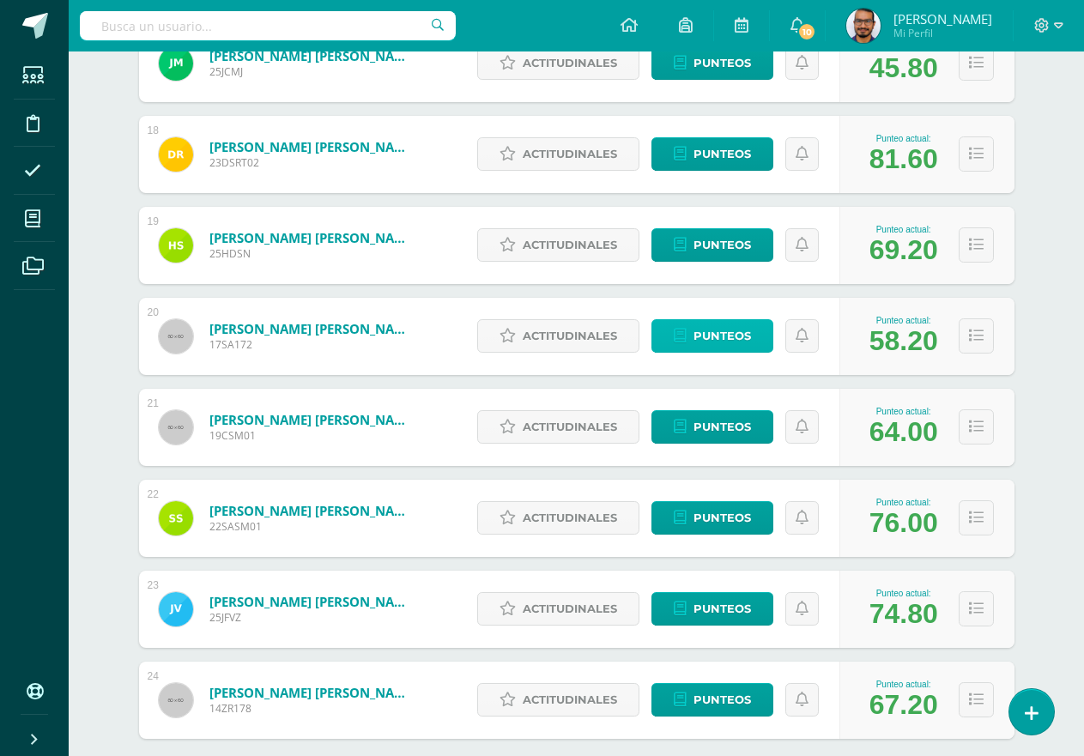
scroll to position [1300, 0]
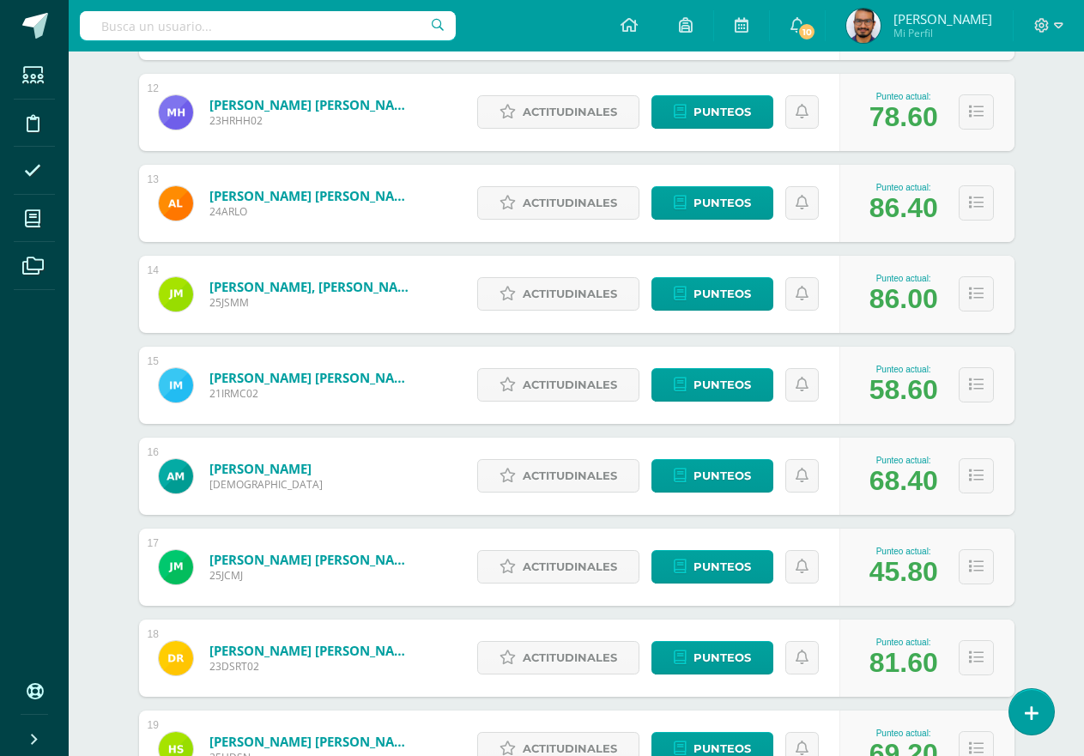
click at [97, 89] on div "Ciencias Sociales y Formación Ciudadana Cuarto Compu Bach. C.C.L.L. en Computac…" at bounding box center [576, 54] width 1015 height 2605
click at [1072, 150] on div "Ciencias Sociales y Formación Ciudadana Cuarto Compu Bach. C.C.L.L. en Computac…" at bounding box center [576, 54] width 1015 height 2605
click at [1057, 281] on div "Ciencias Sociales y Formación Ciudadana Cuarto Compu Bach. C.C.L.L. en Computac…" at bounding box center [576, 54] width 1015 height 2605
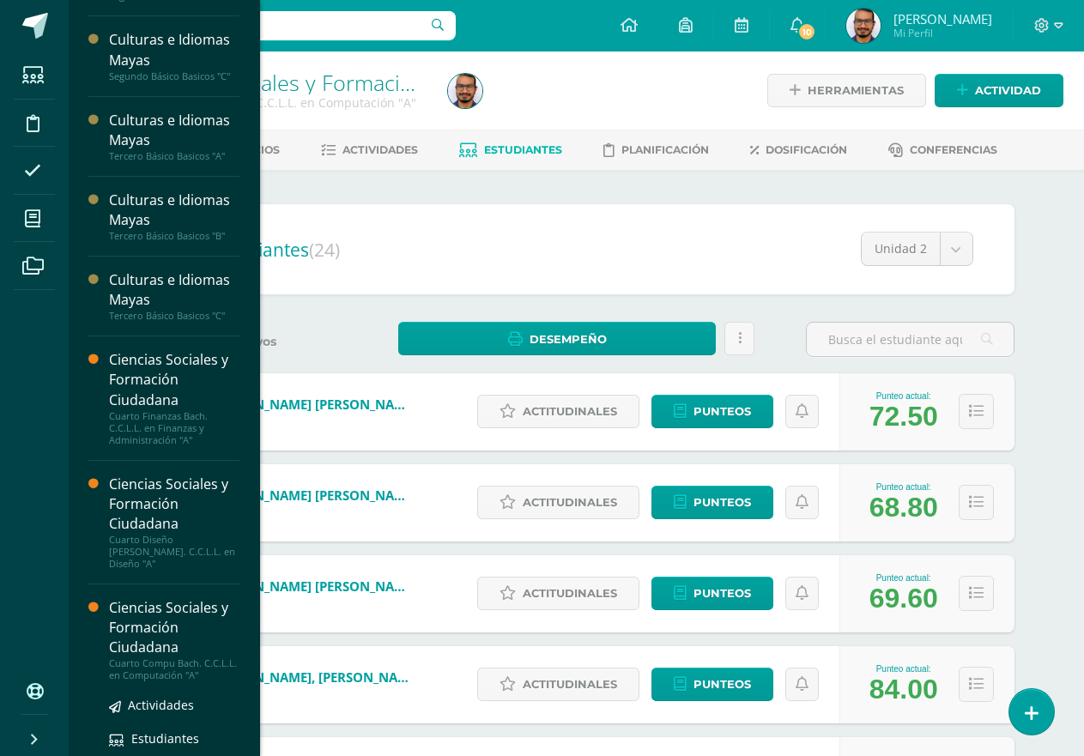
scroll to position [720, 0]
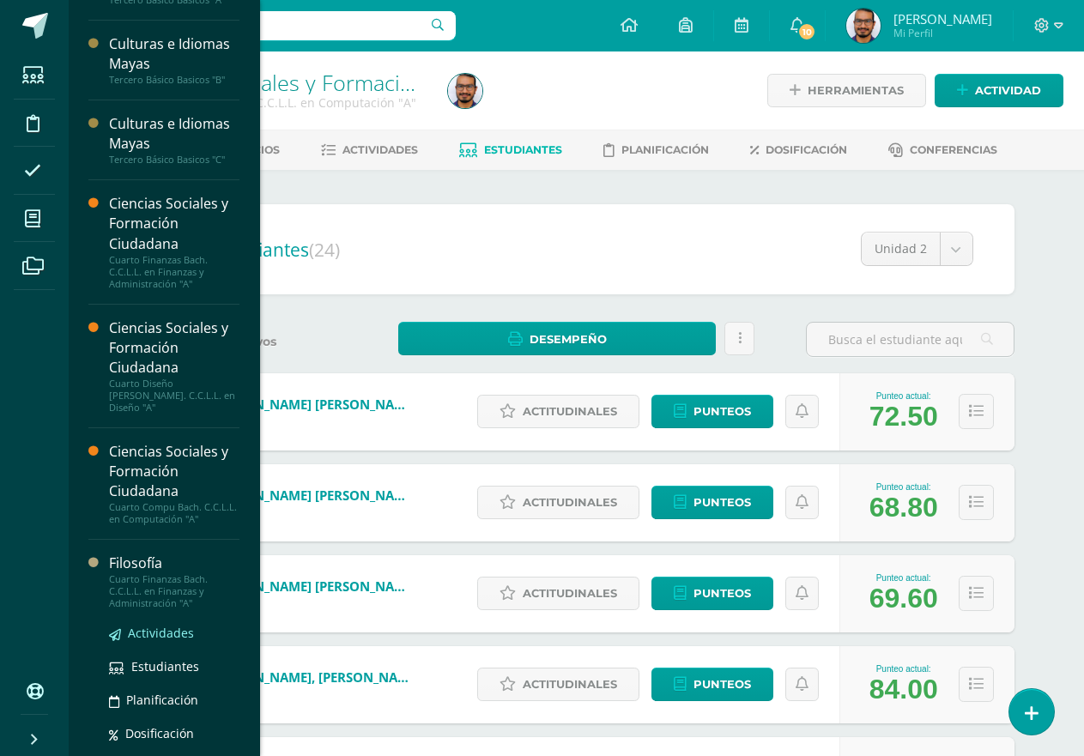
click at [183, 627] on span "Actividades" at bounding box center [161, 633] width 66 height 16
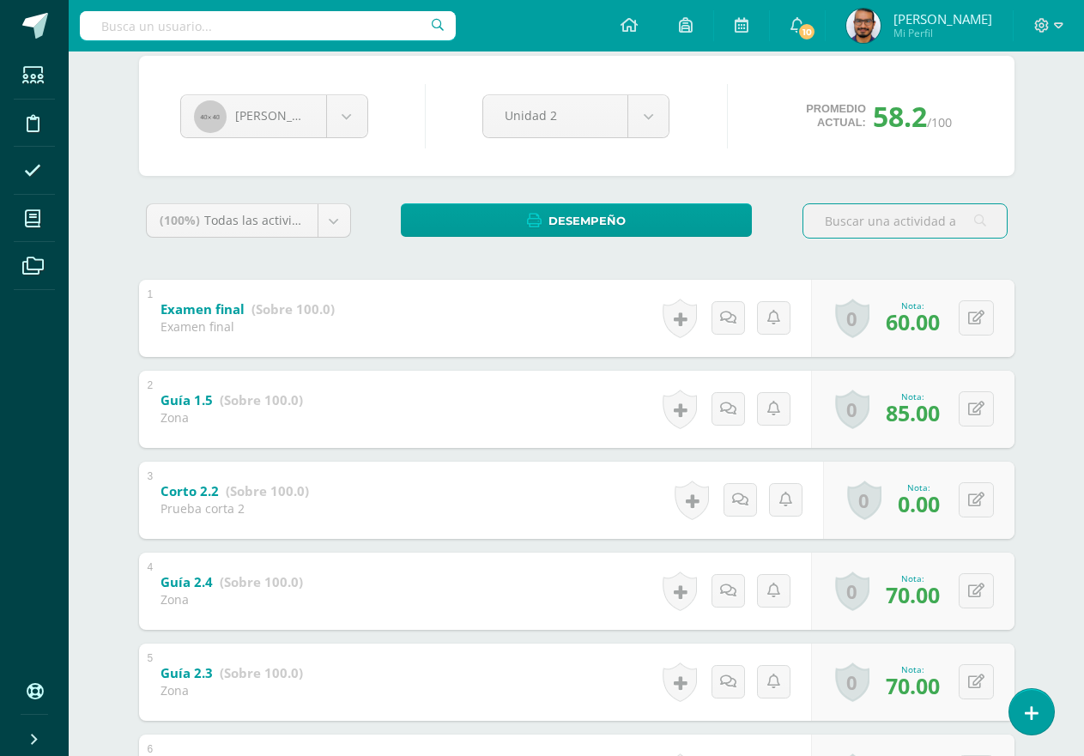
scroll to position [429, 0]
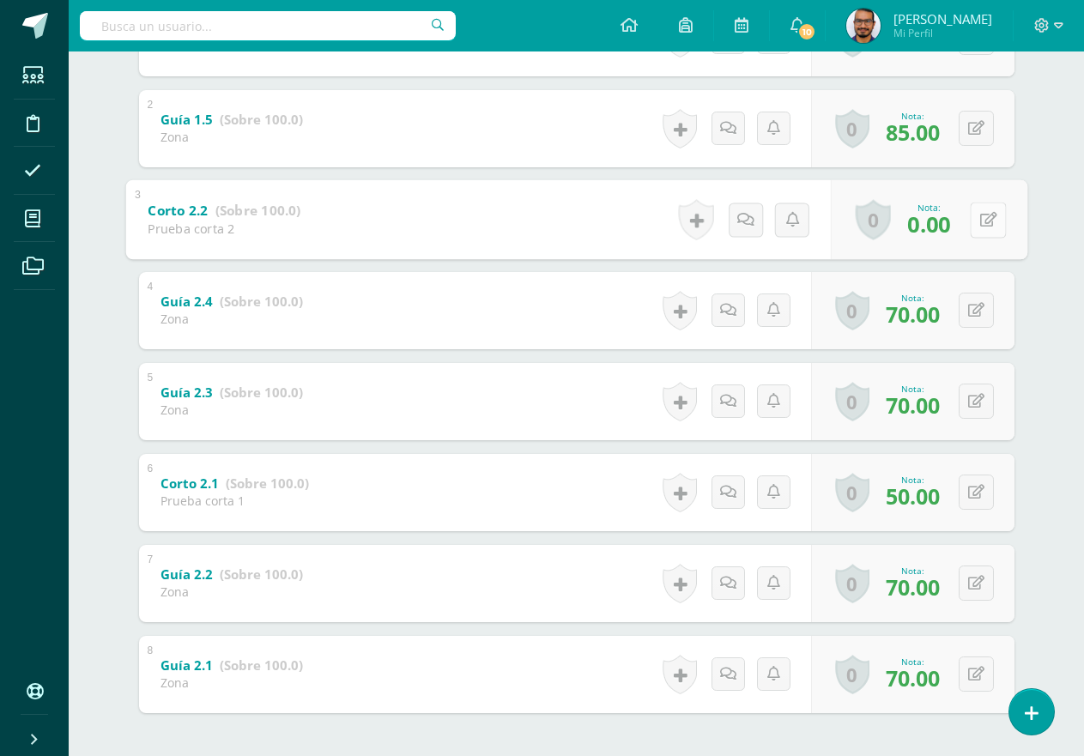
click at [982, 216] on icon at bounding box center [987, 219] width 17 height 15
type input "90"
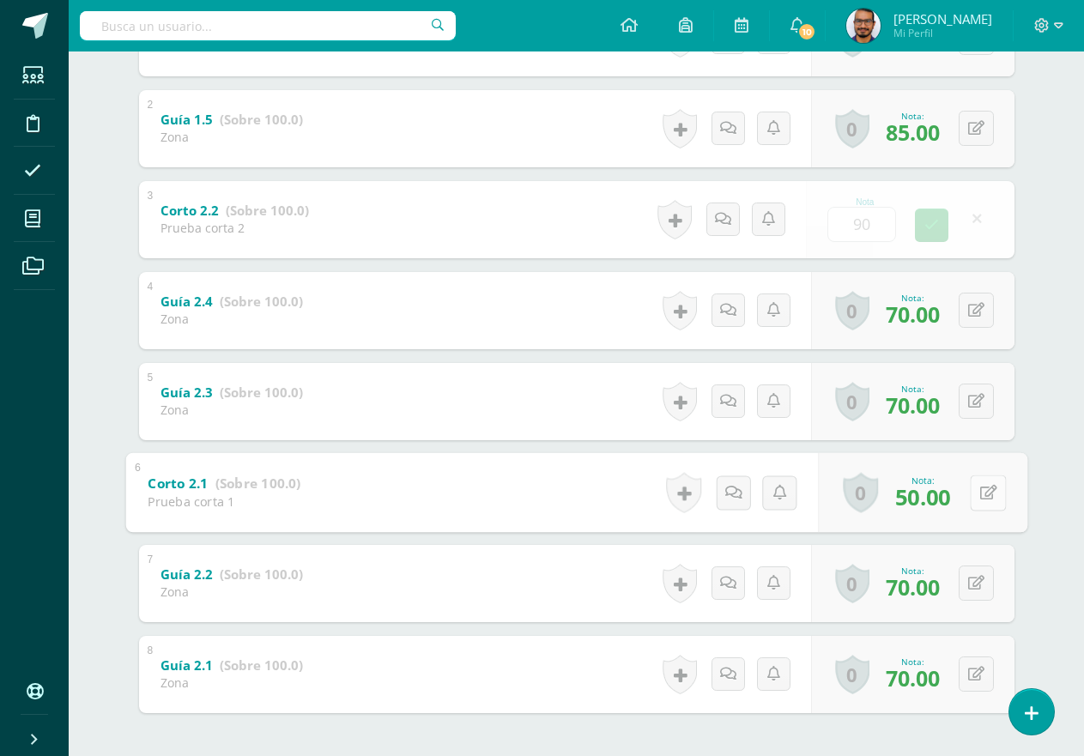
click at [989, 493] on button at bounding box center [988, 492] width 36 height 36
type input "90"
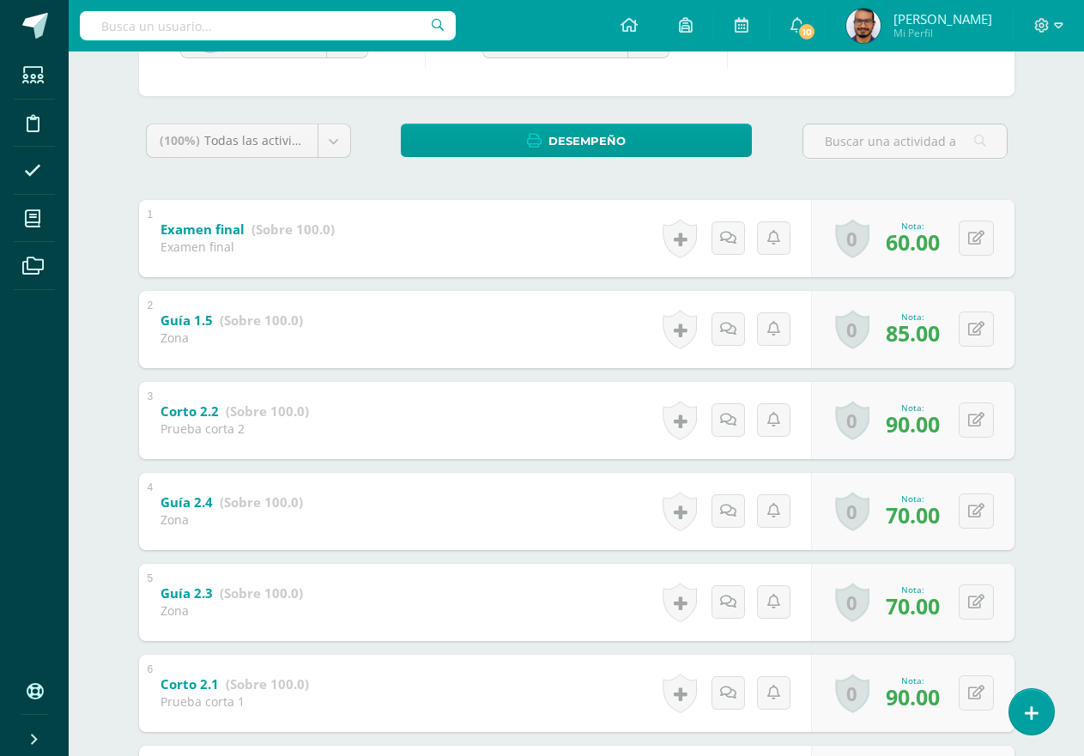
scroll to position [86, 0]
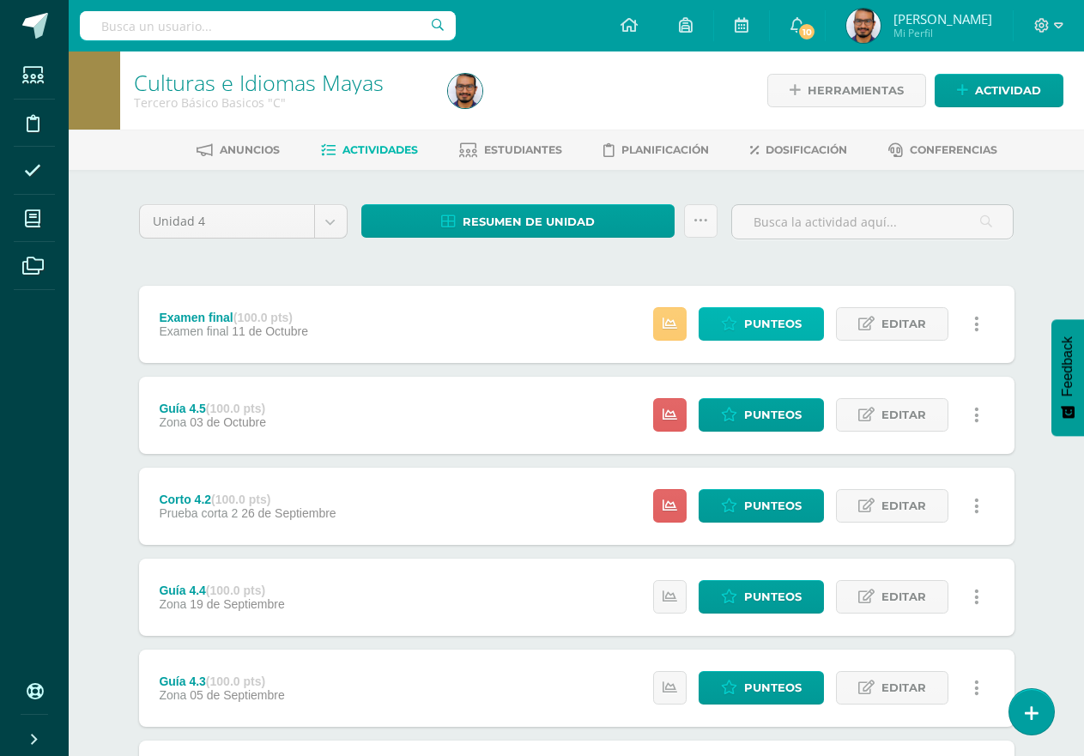
click at [767, 313] on span "Punteos" at bounding box center [772, 324] width 57 height 32
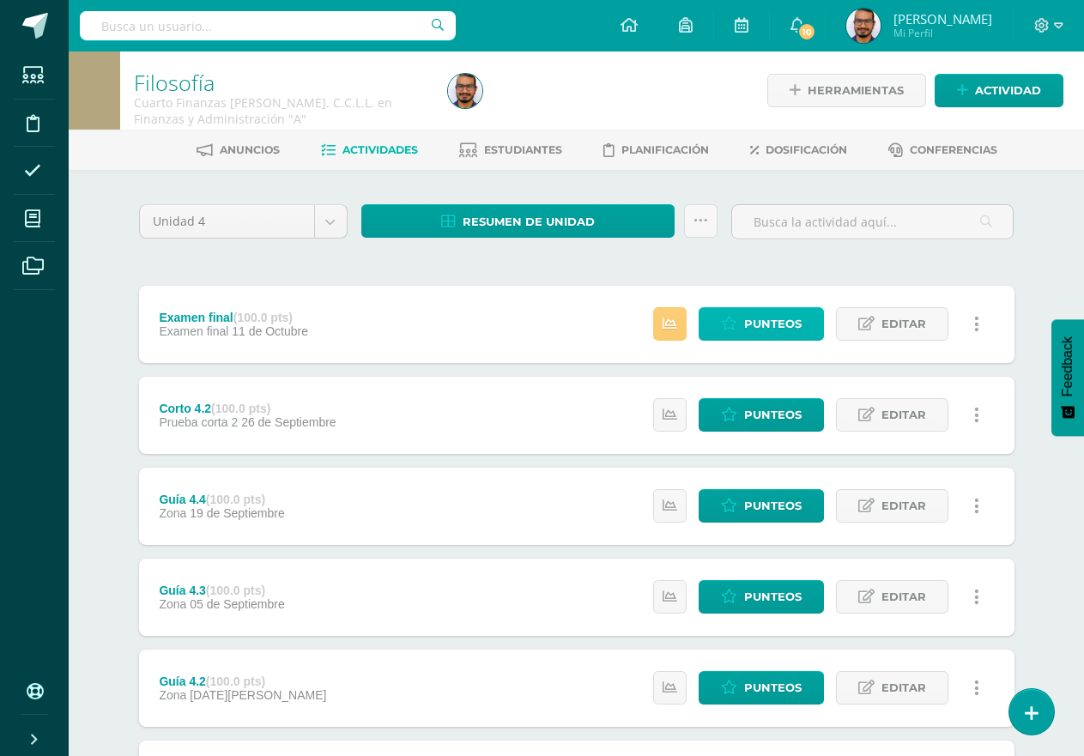
click at [770, 314] on span "Punteos" at bounding box center [772, 324] width 57 height 32
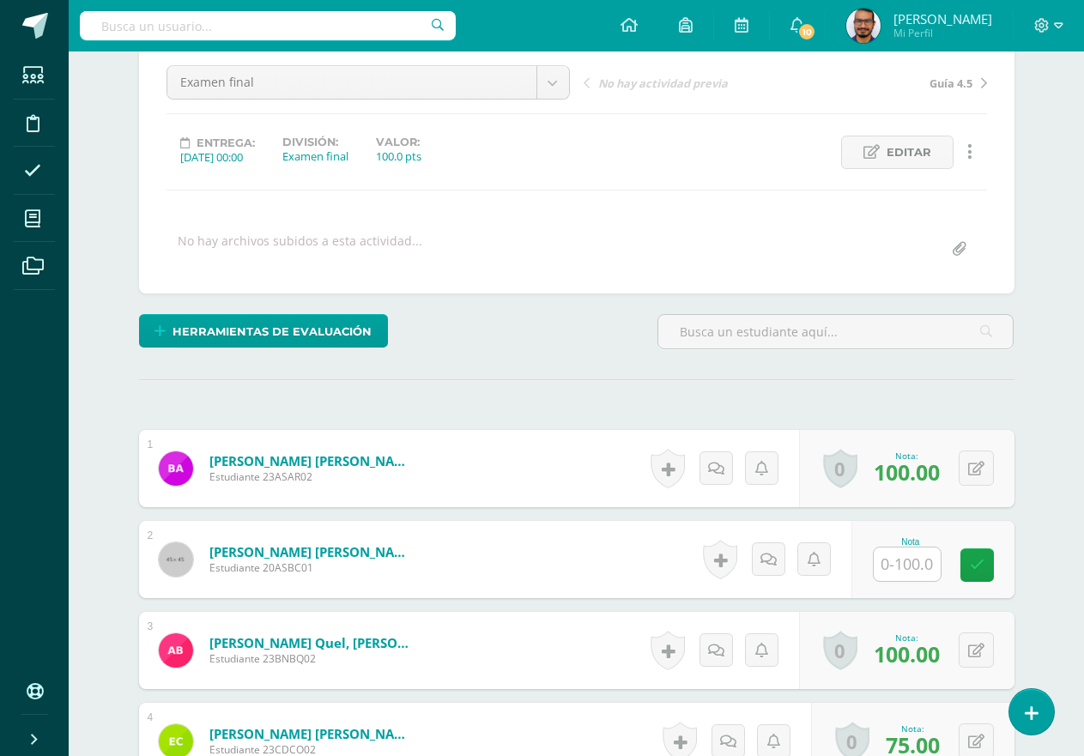
scroll to position [346, 0]
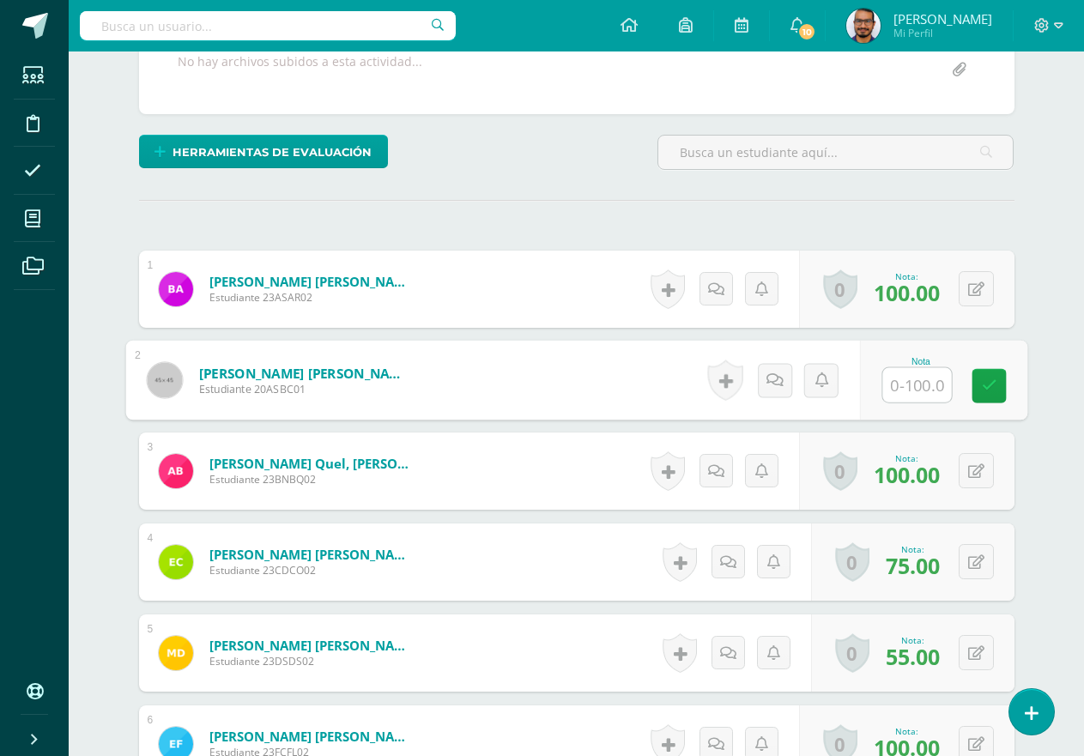
click at [905, 382] on input "text" at bounding box center [916, 385] width 69 height 34
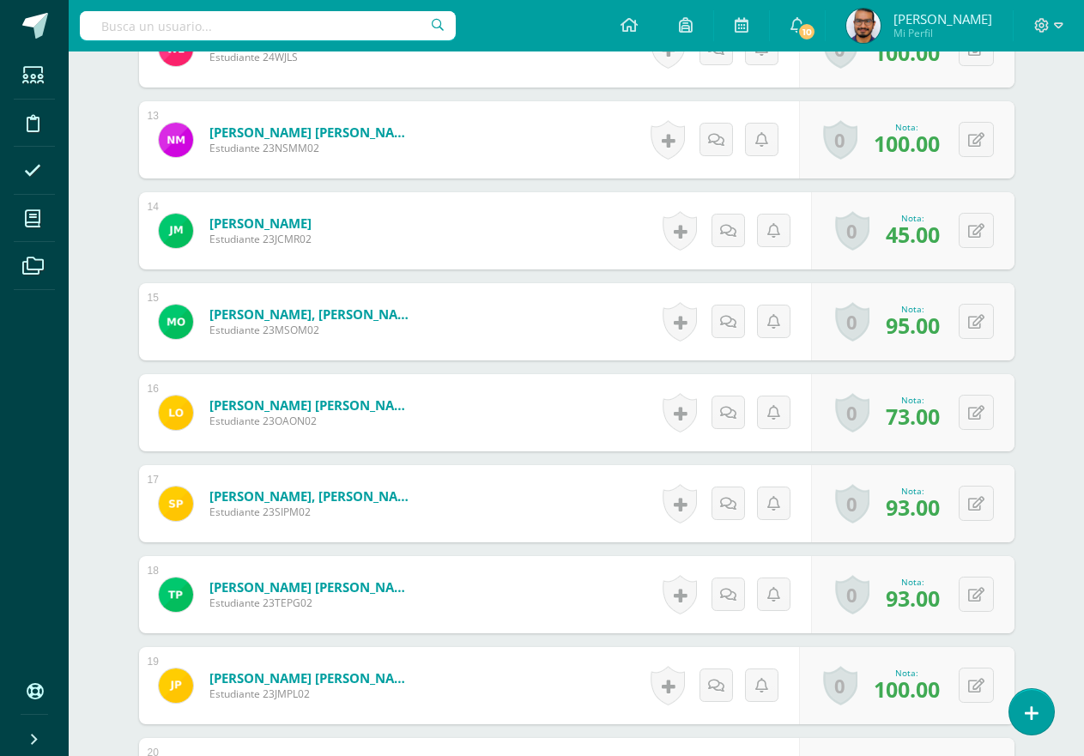
scroll to position [1118, 0]
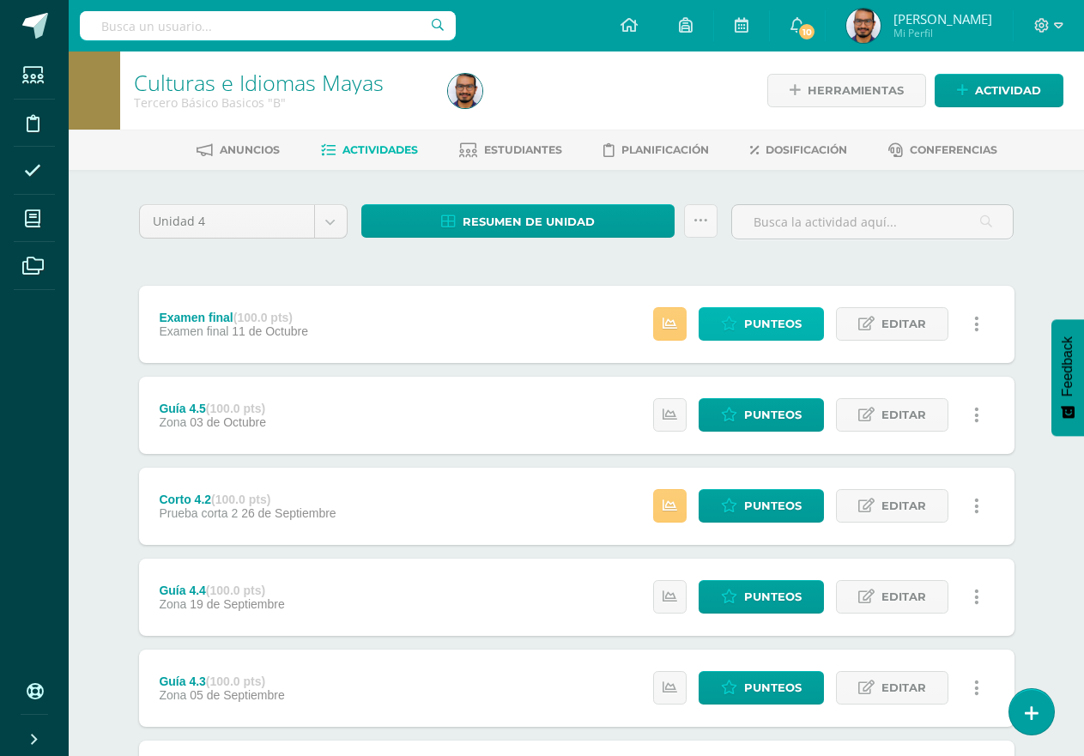
click at [788, 327] on span "Punteos" at bounding box center [772, 324] width 57 height 32
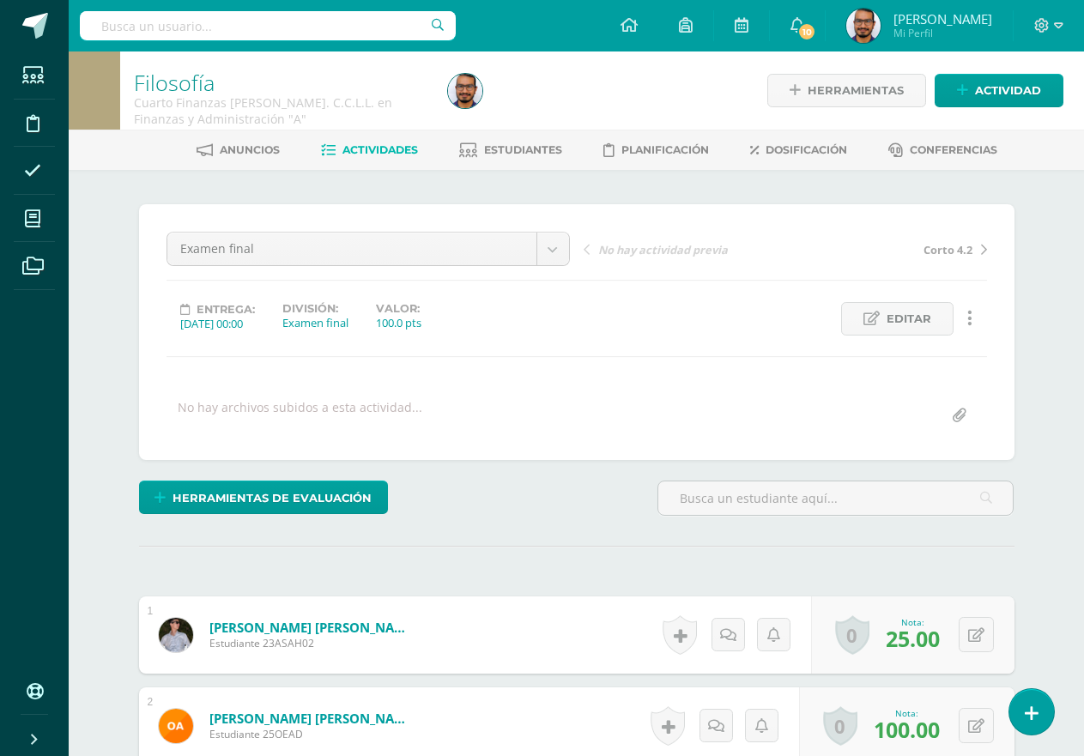
scroll to position [1205, 0]
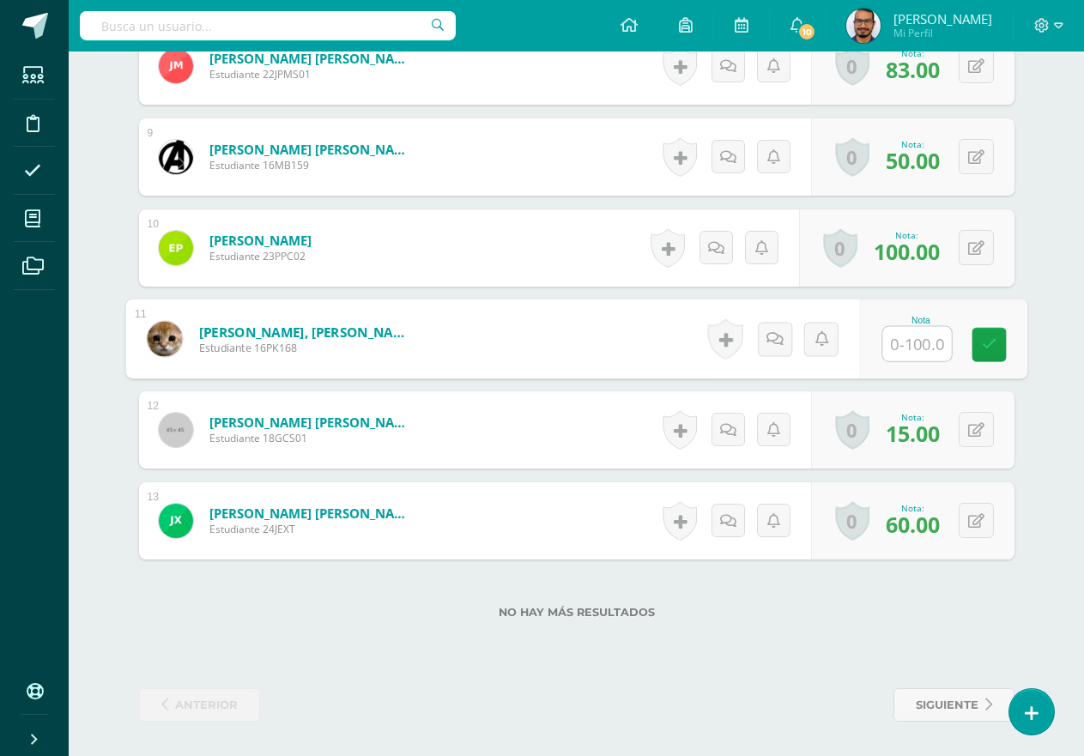
click at [905, 342] on input "text" at bounding box center [916, 344] width 69 height 34
click at [906, 344] on input "text" at bounding box center [916, 344] width 69 height 34
type input "75"
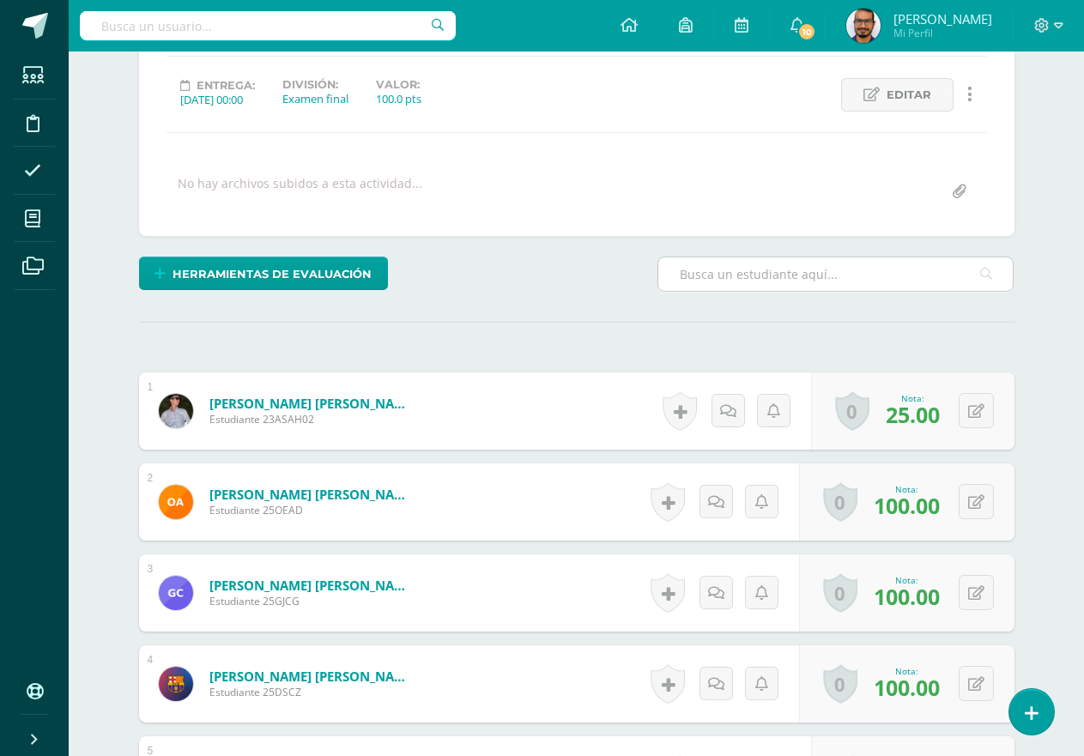
scroll to position [176, 0]
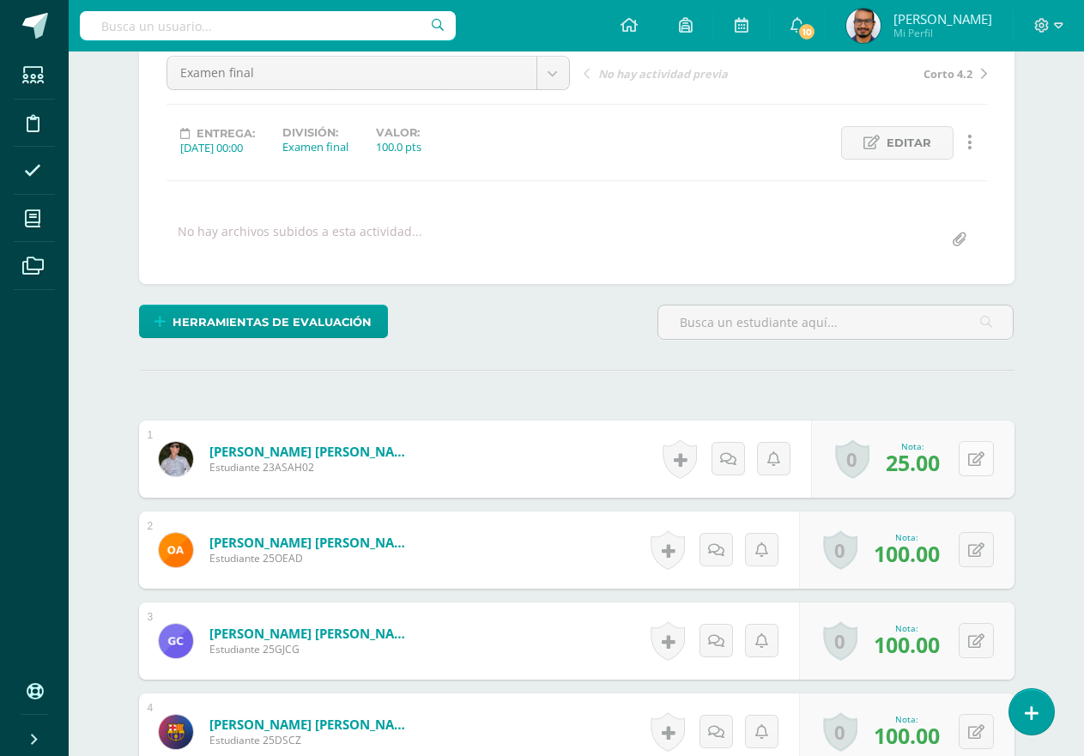
click at [972, 459] on button at bounding box center [975, 458] width 35 height 35
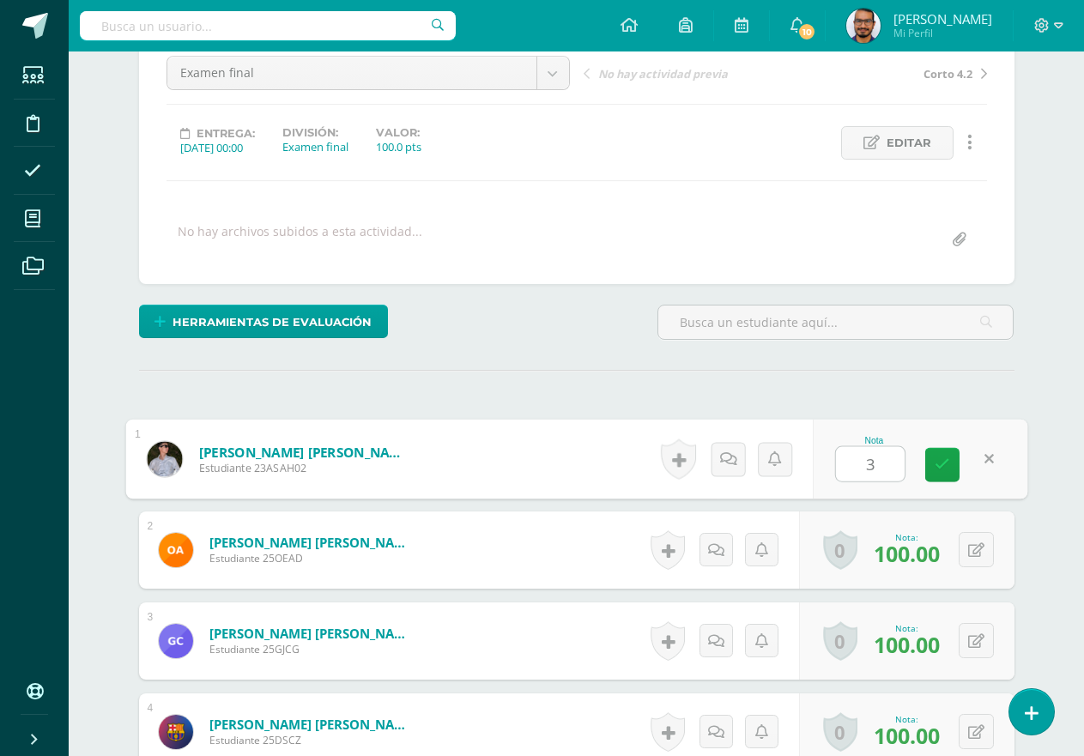
type input "35"
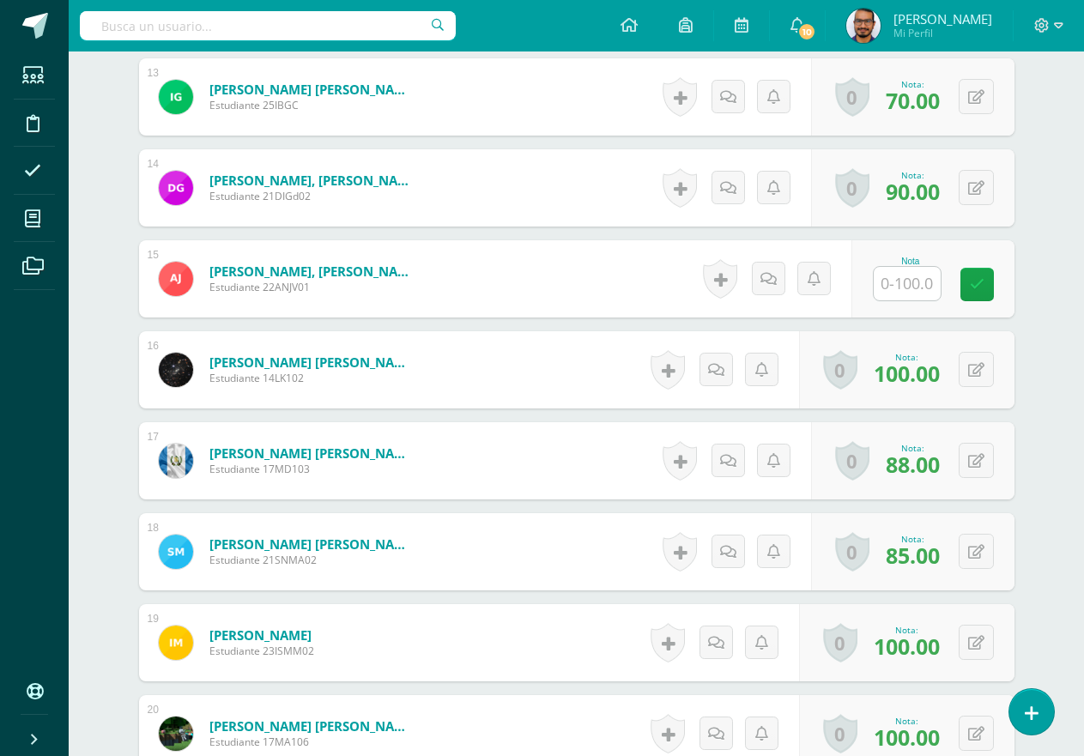
scroll to position [1699, 0]
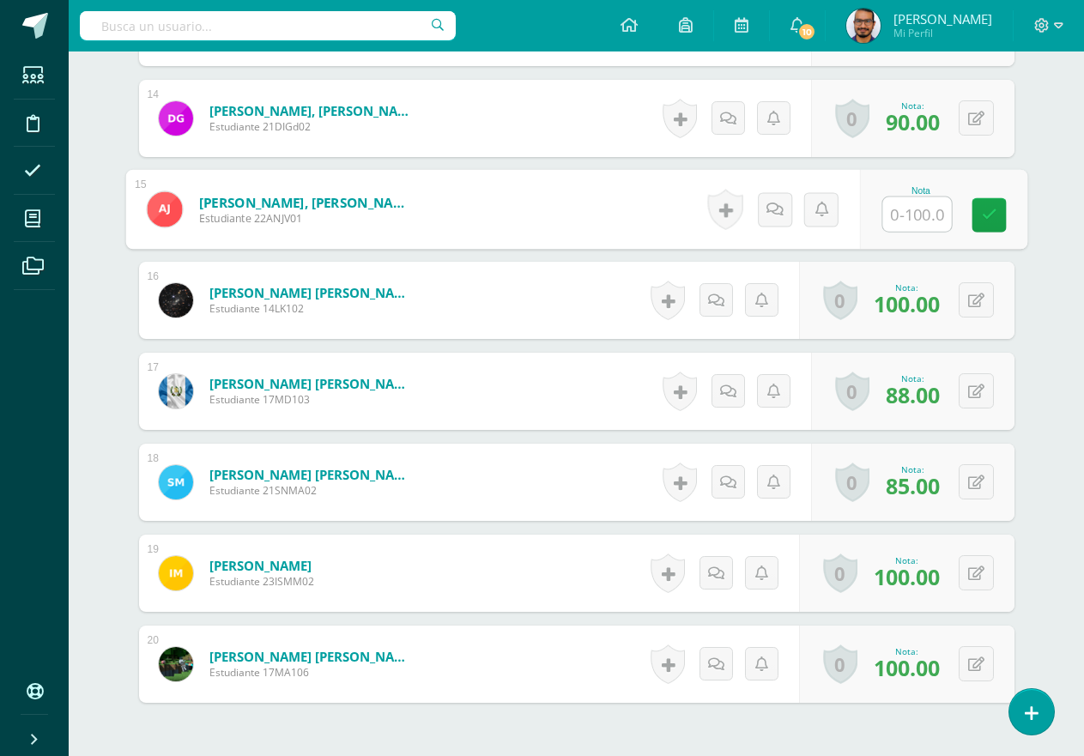
click at [897, 215] on input "text" at bounding box center [916, 214] width 69 height 34
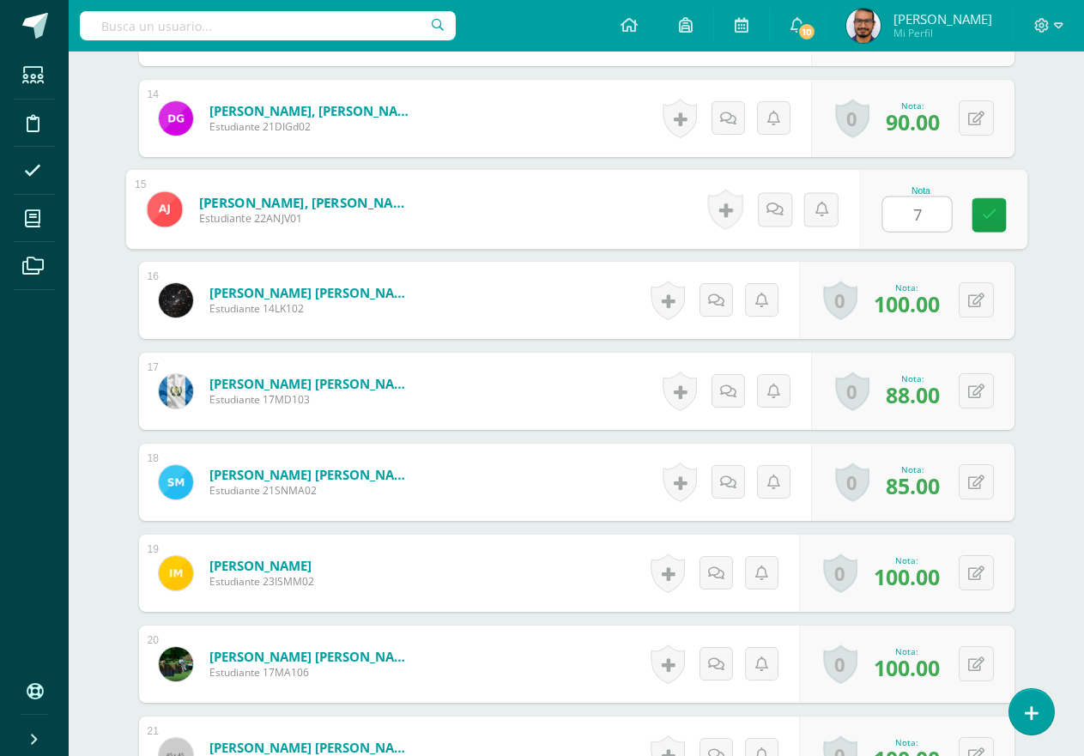
type input "75"
